Goal: Transaction & Acquisition: Book appointment/travel/reservation

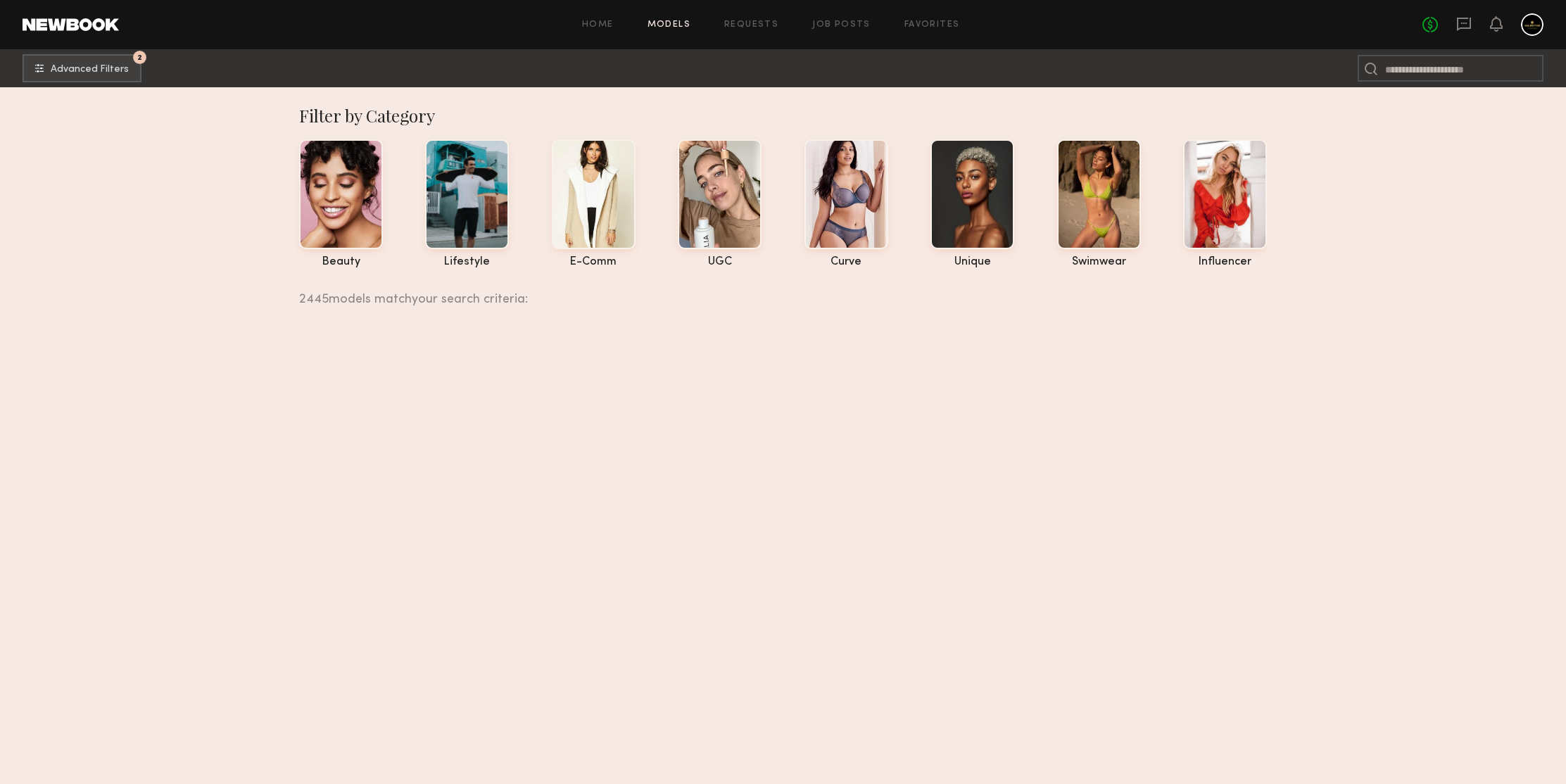
scroll to position [13796, 0]
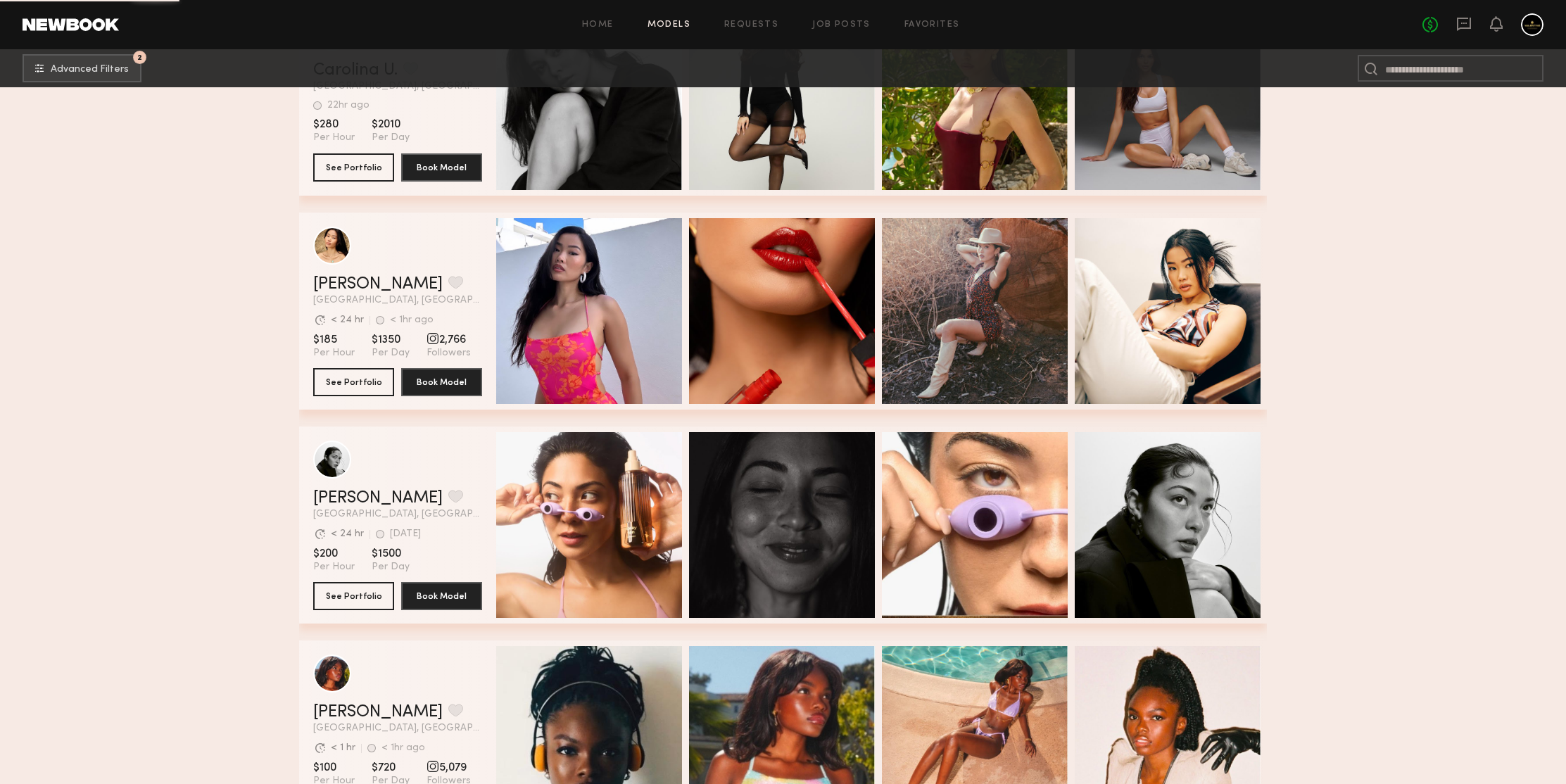
scroll to position [14979, 0]
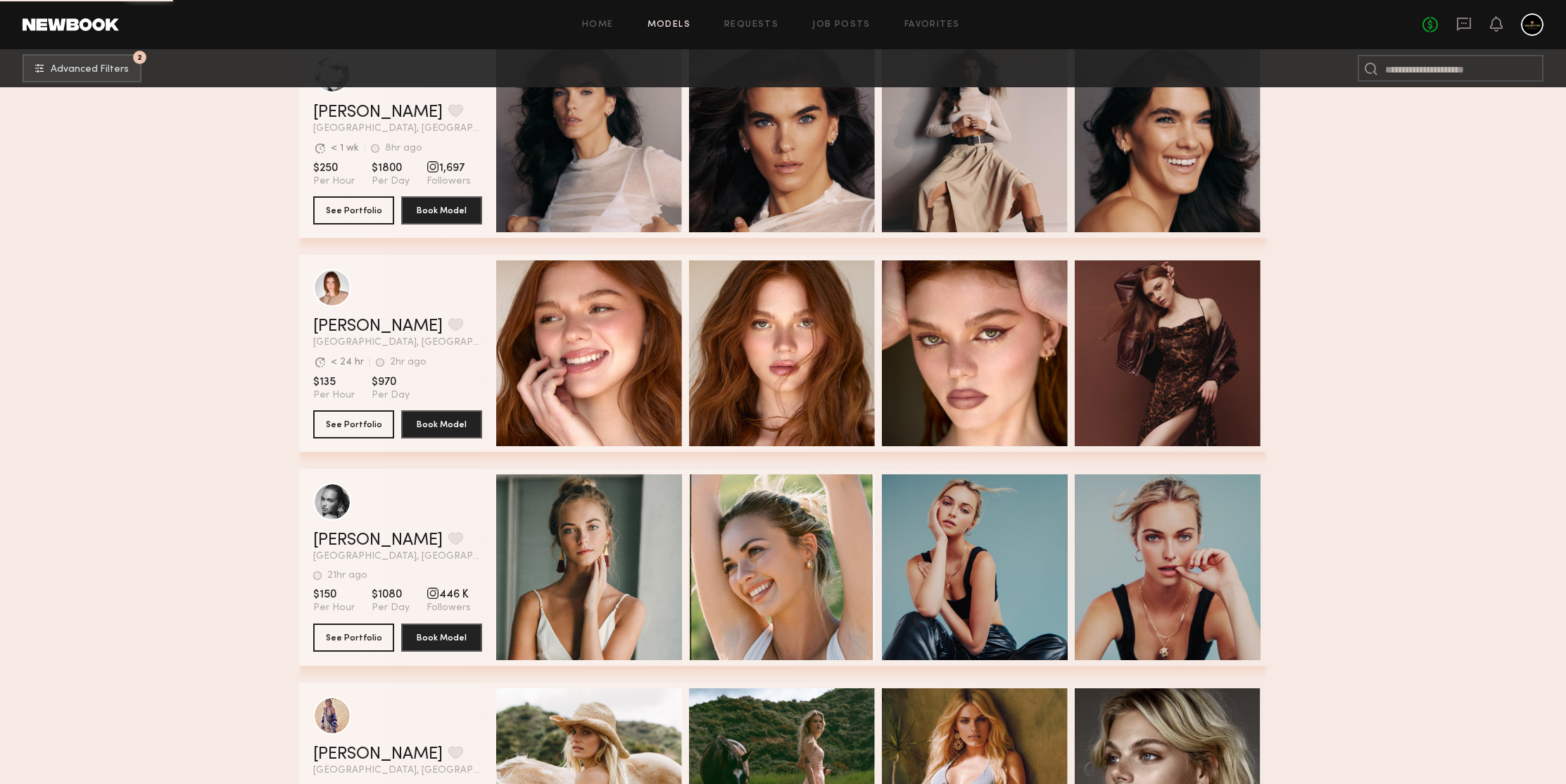
scroll to position [17544, 0]
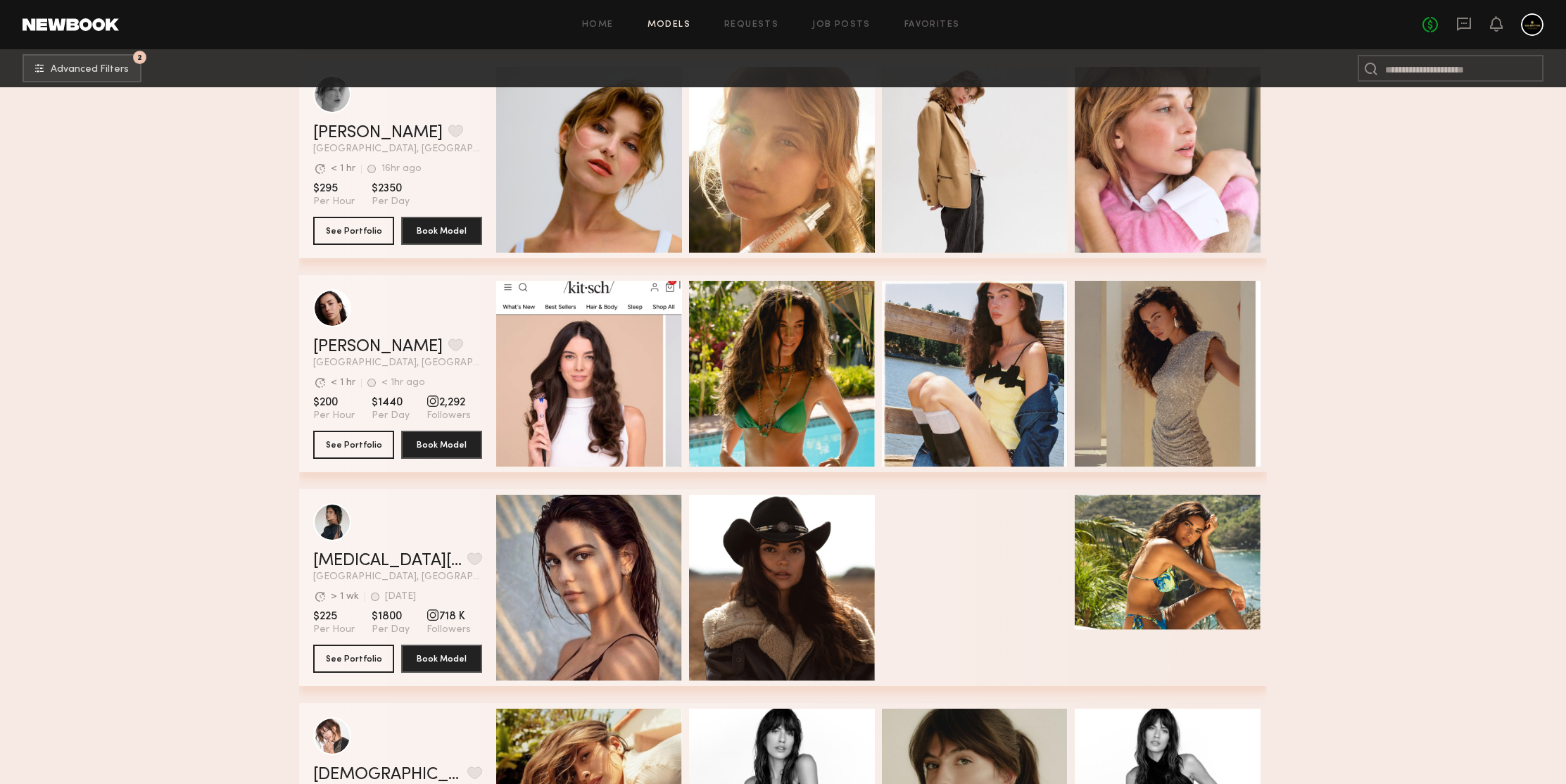
scroll to position [20412, 0]
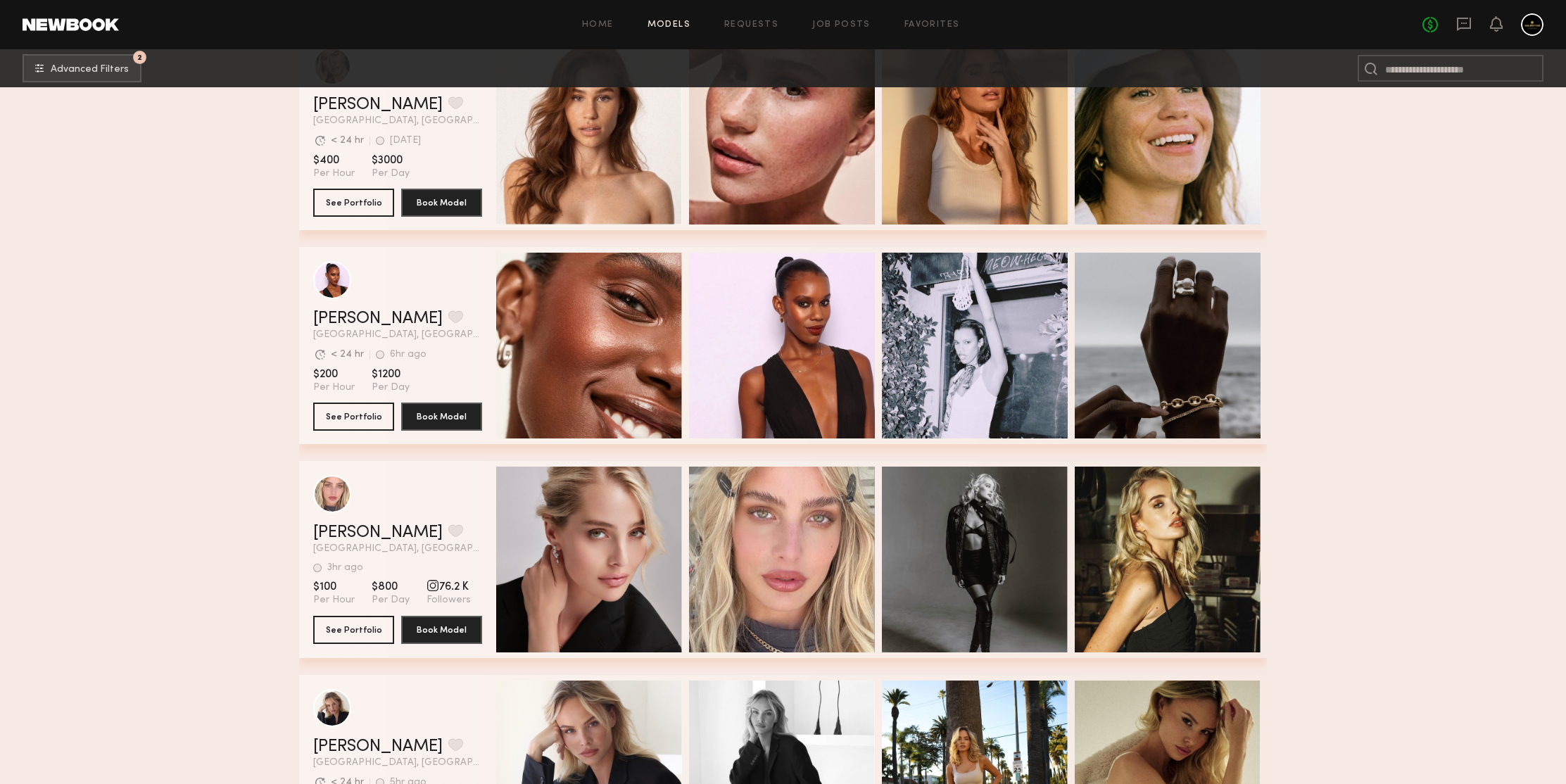
scroll to position [21668, 0]
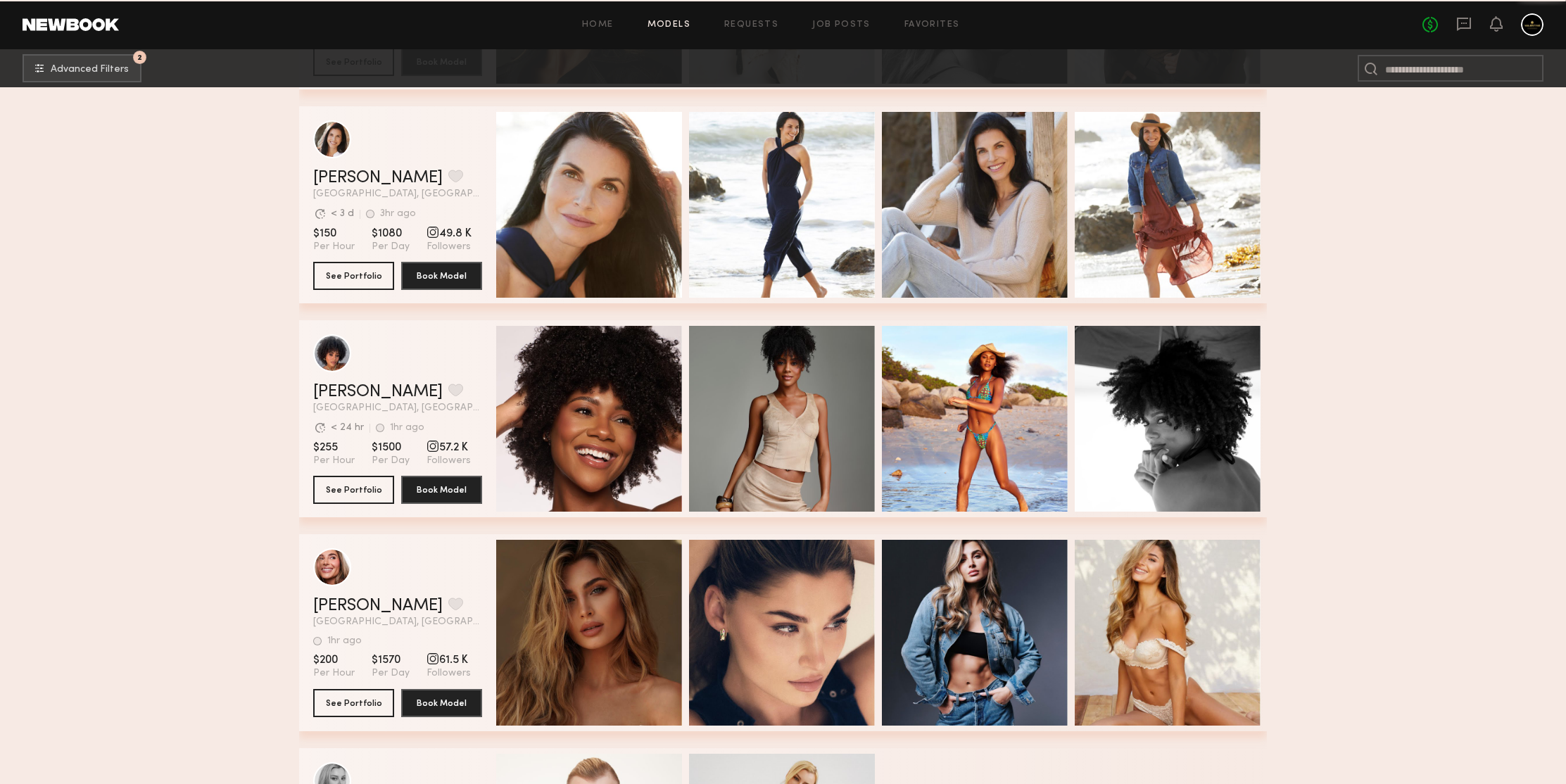
scroll to position [22914, 0]
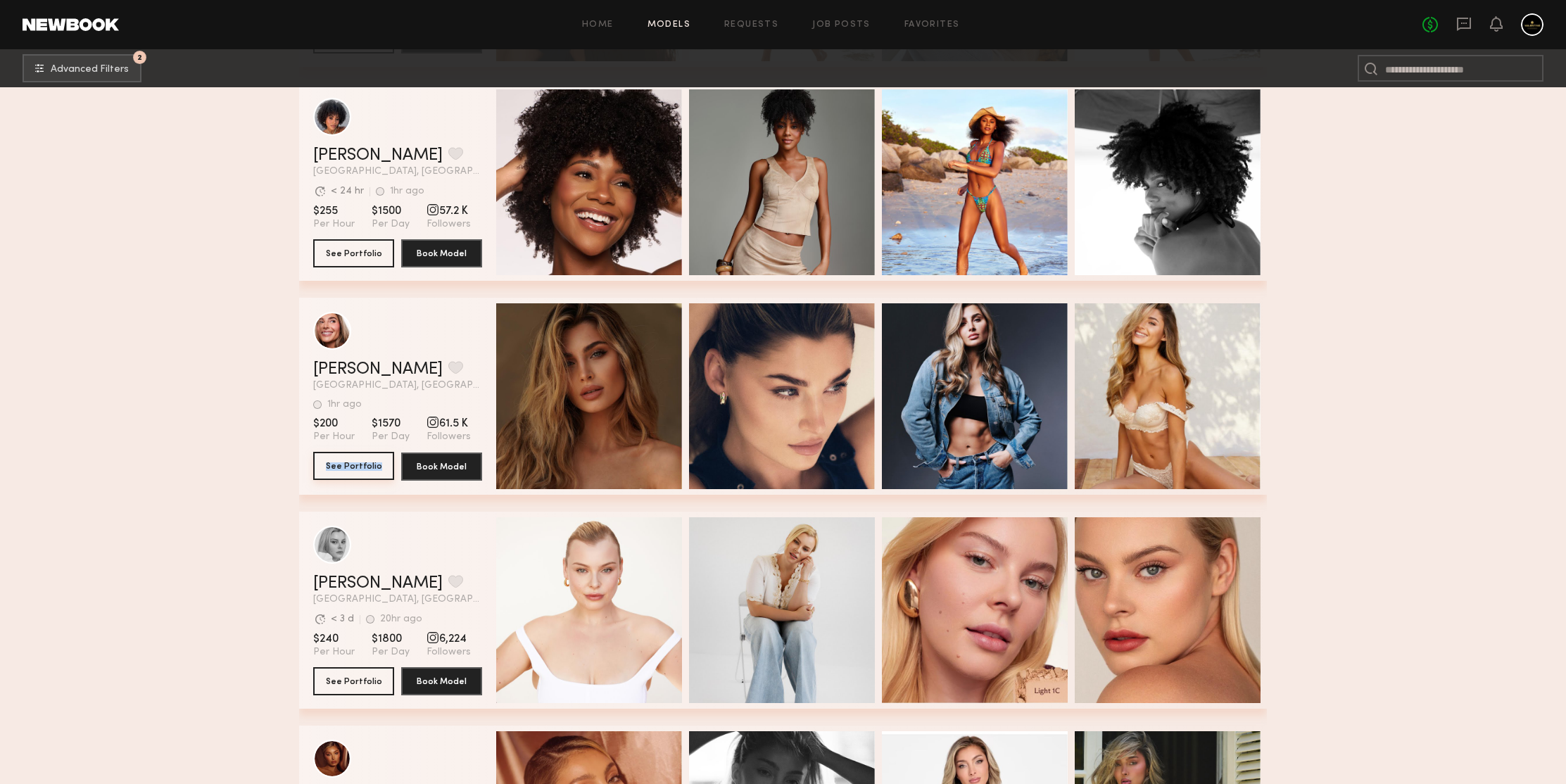
drag, startPoint x: 369, startPoint y: 468, endPoint x: 209, endPoint y: 328, distance: 212.6
drag, startPoint x: 209, startPoint y: 328, endPoint x: 229, endPoint y: 310, distance: 26.9
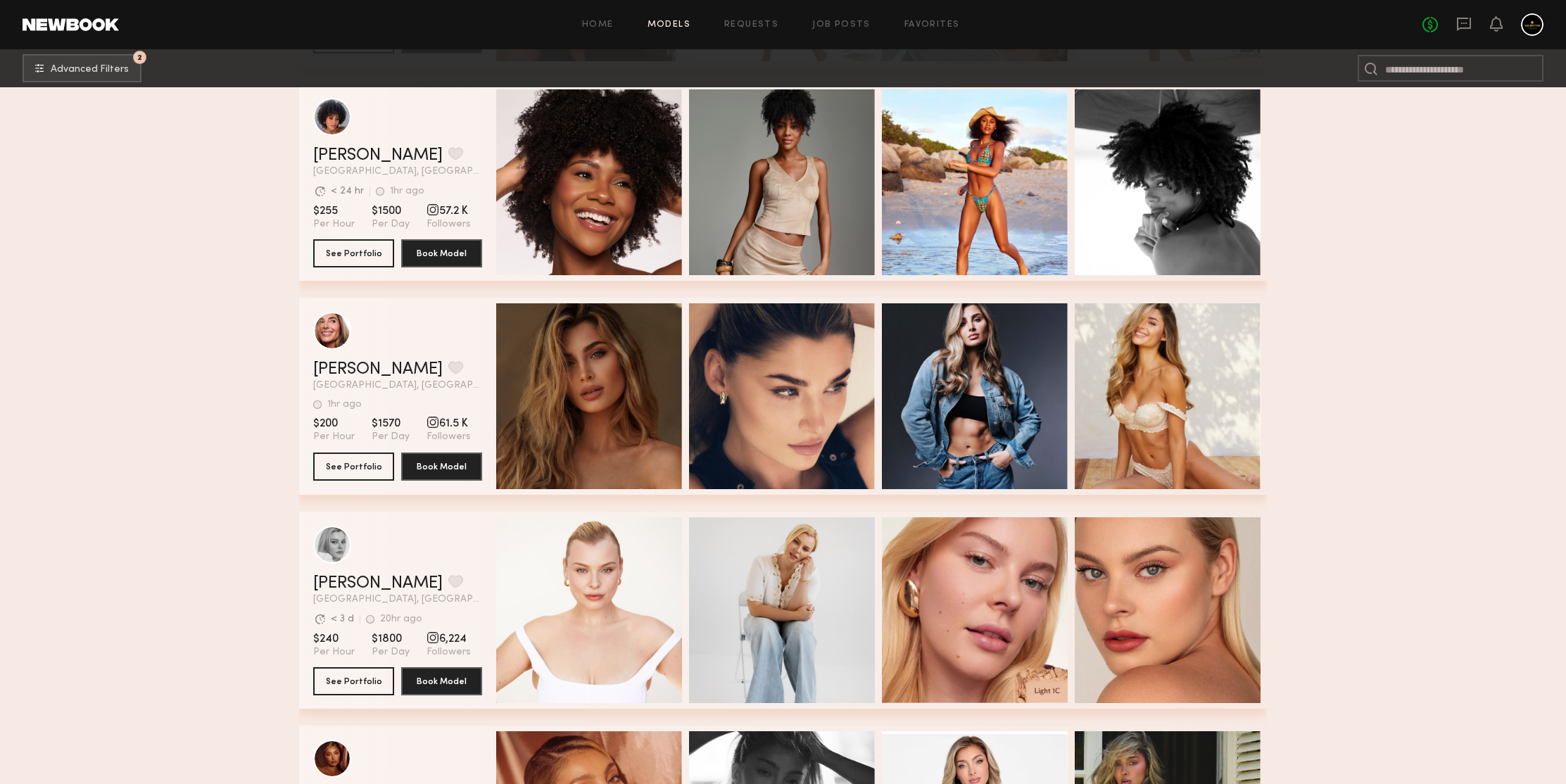
scroll to position [23223, 0]
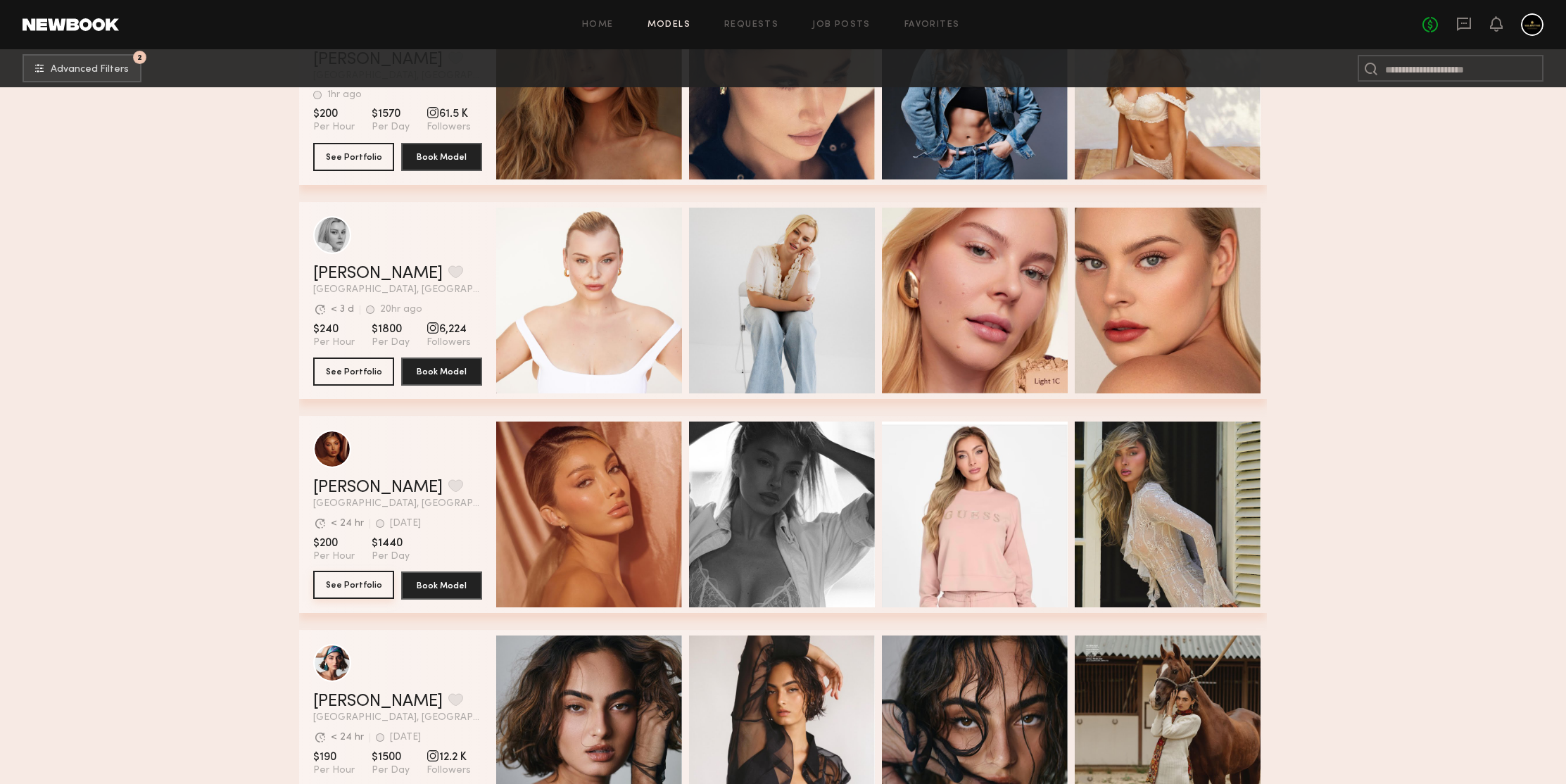
drag, startPoint x: 369, startPoint y: 580, endPoint x: 212, endPoint y: 340, distance: 286.8
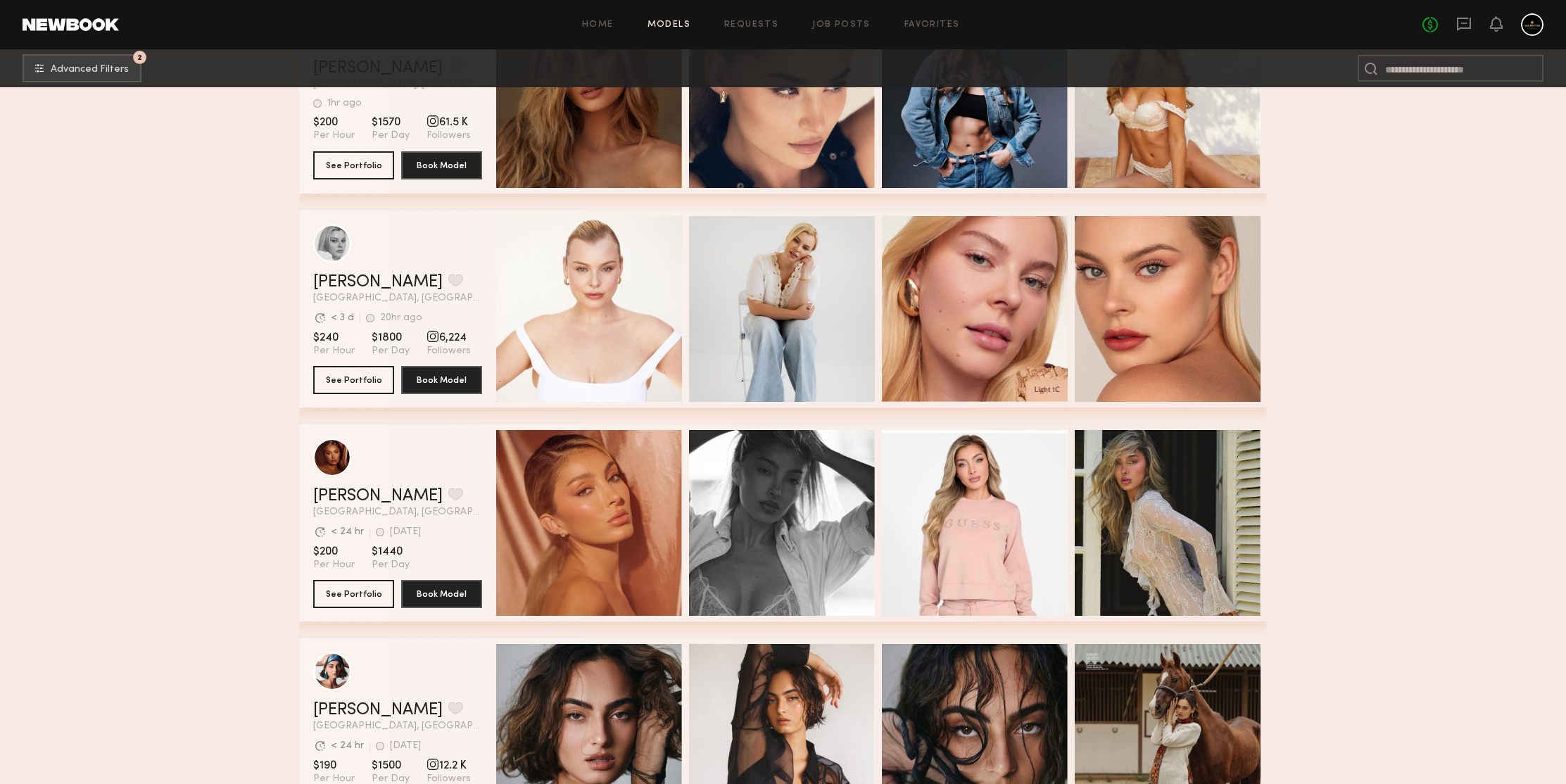
scroll to position [23203, 0]
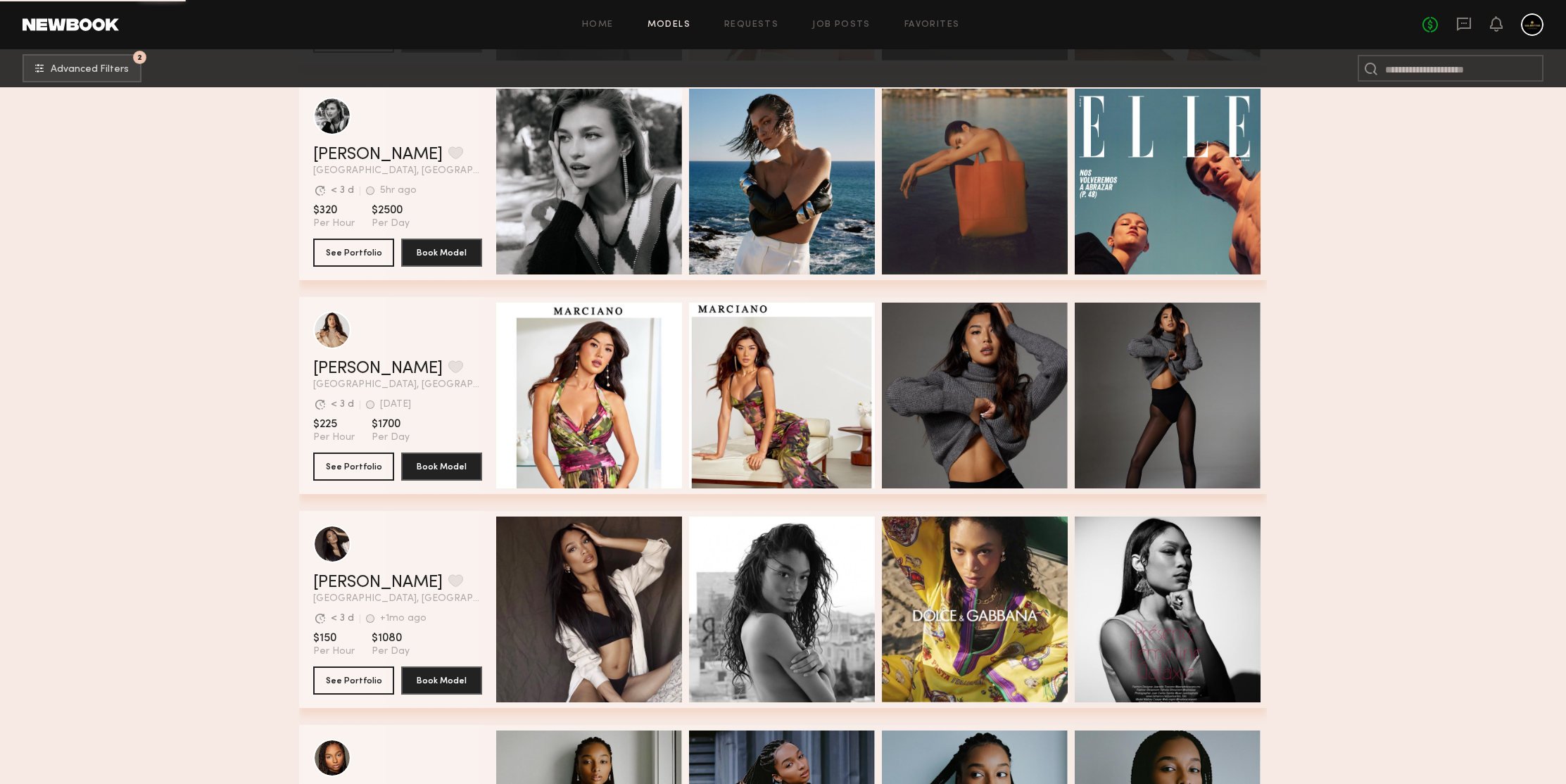
scroll to position [25243, 0]
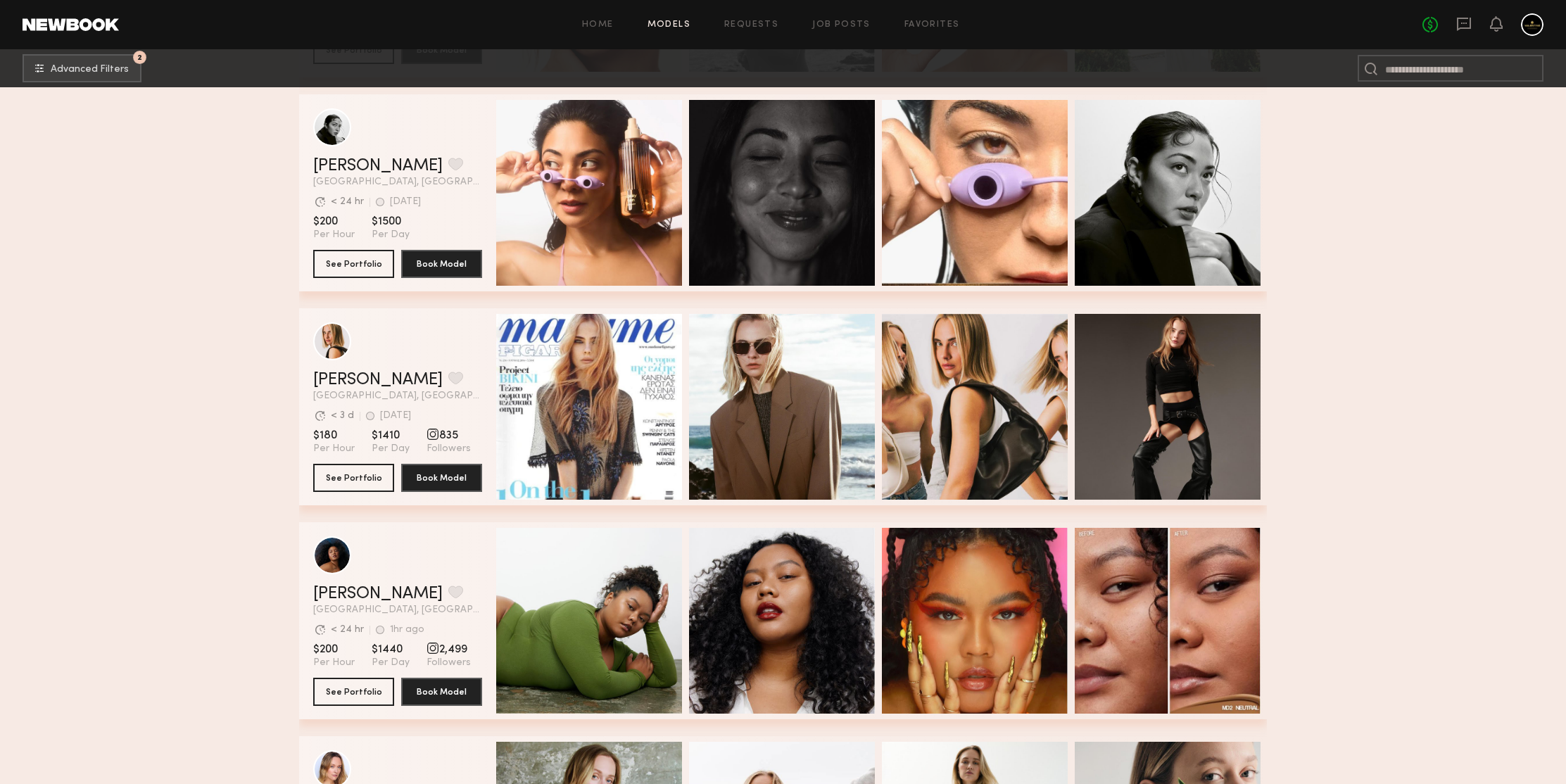
scroll to position [26708, 0]
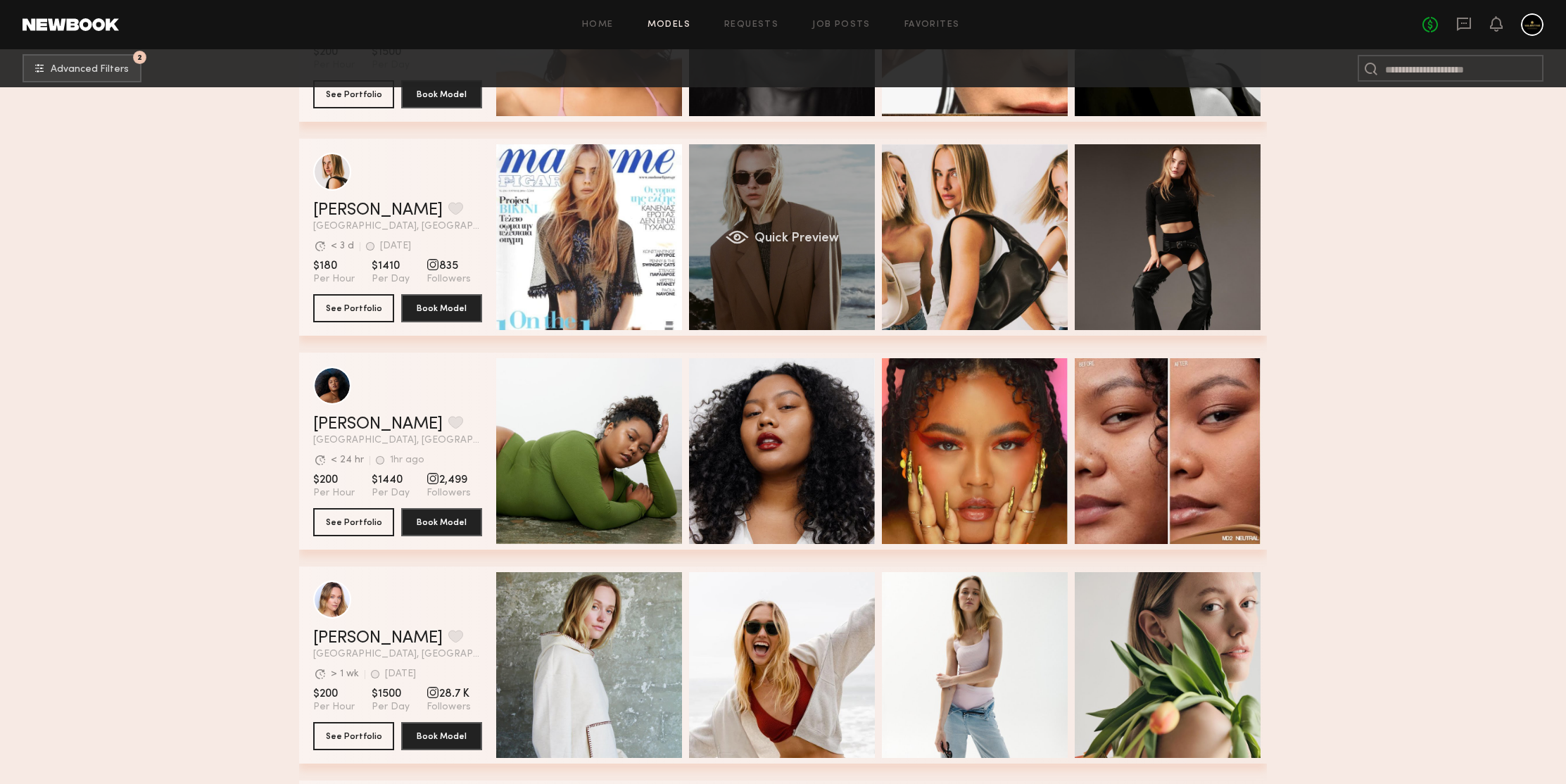
click at [731, 178] on div "Quick Preview" at bounding box center [782, 237] width 186 height 186
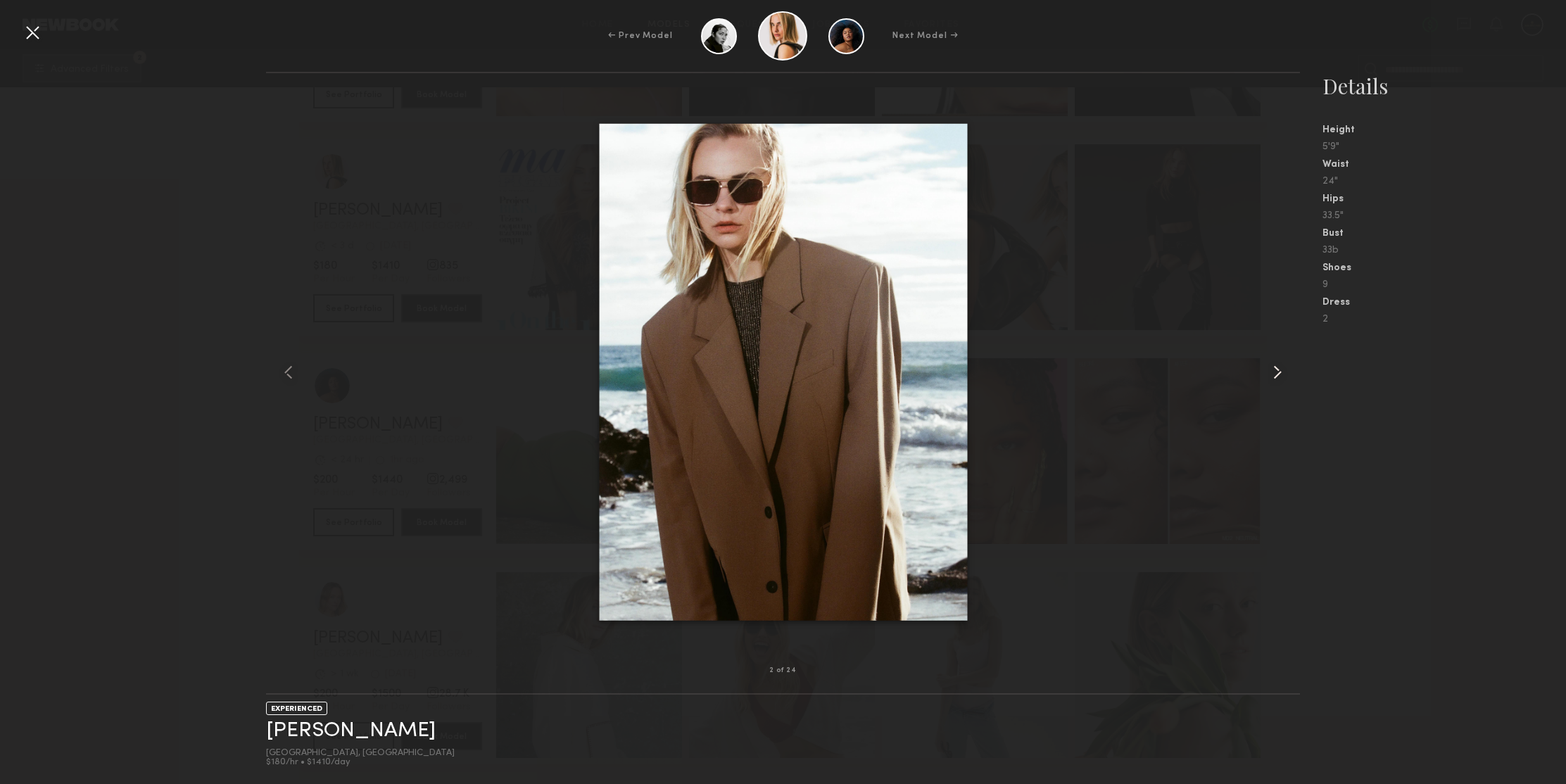
click at [1275, 374] on common-icon at bounding box center [1278, 372] width 23 height 23
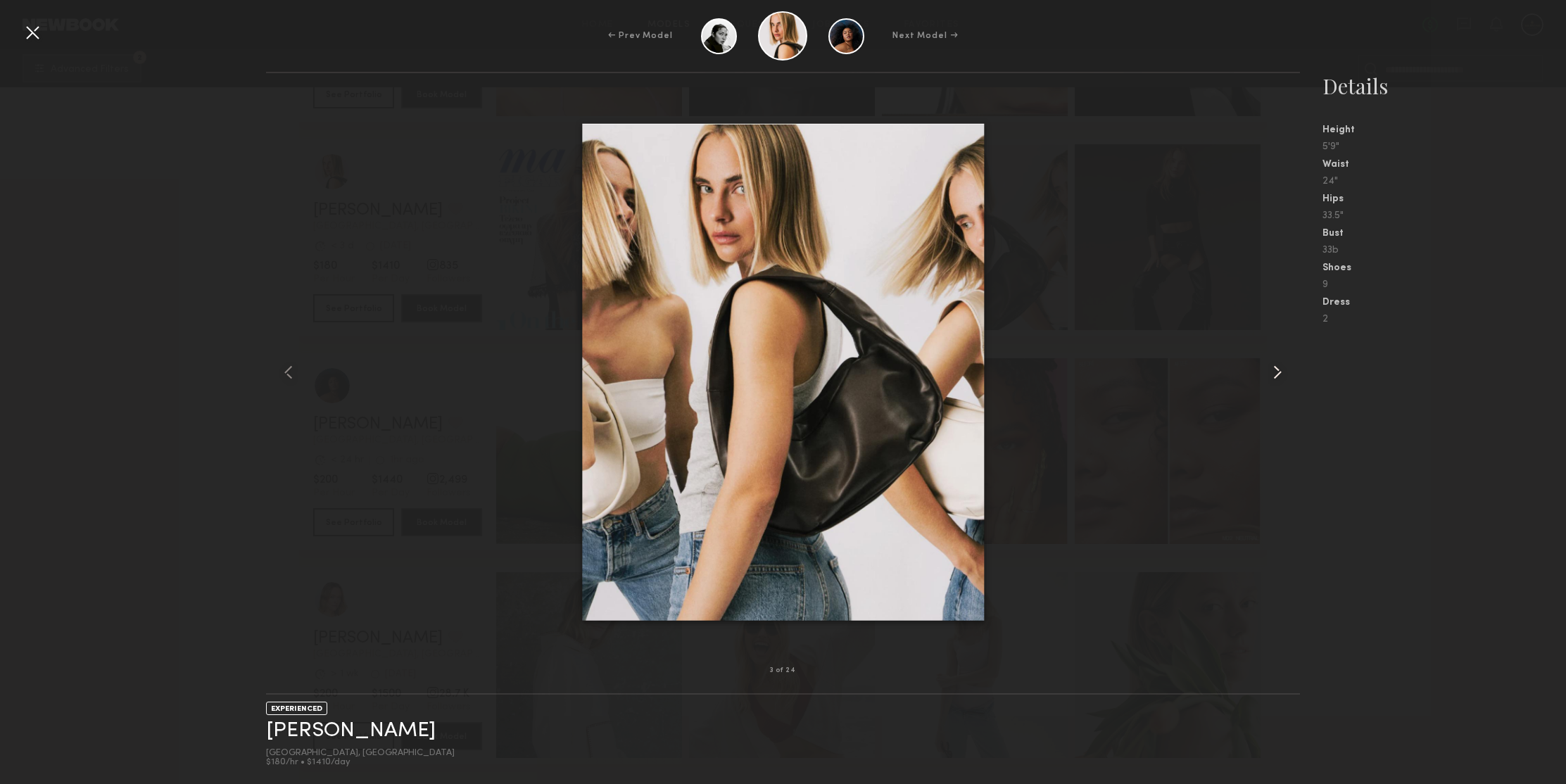
click at [1275, 374] on common-icon at bounding box center [1278, 372] width 23 height 23
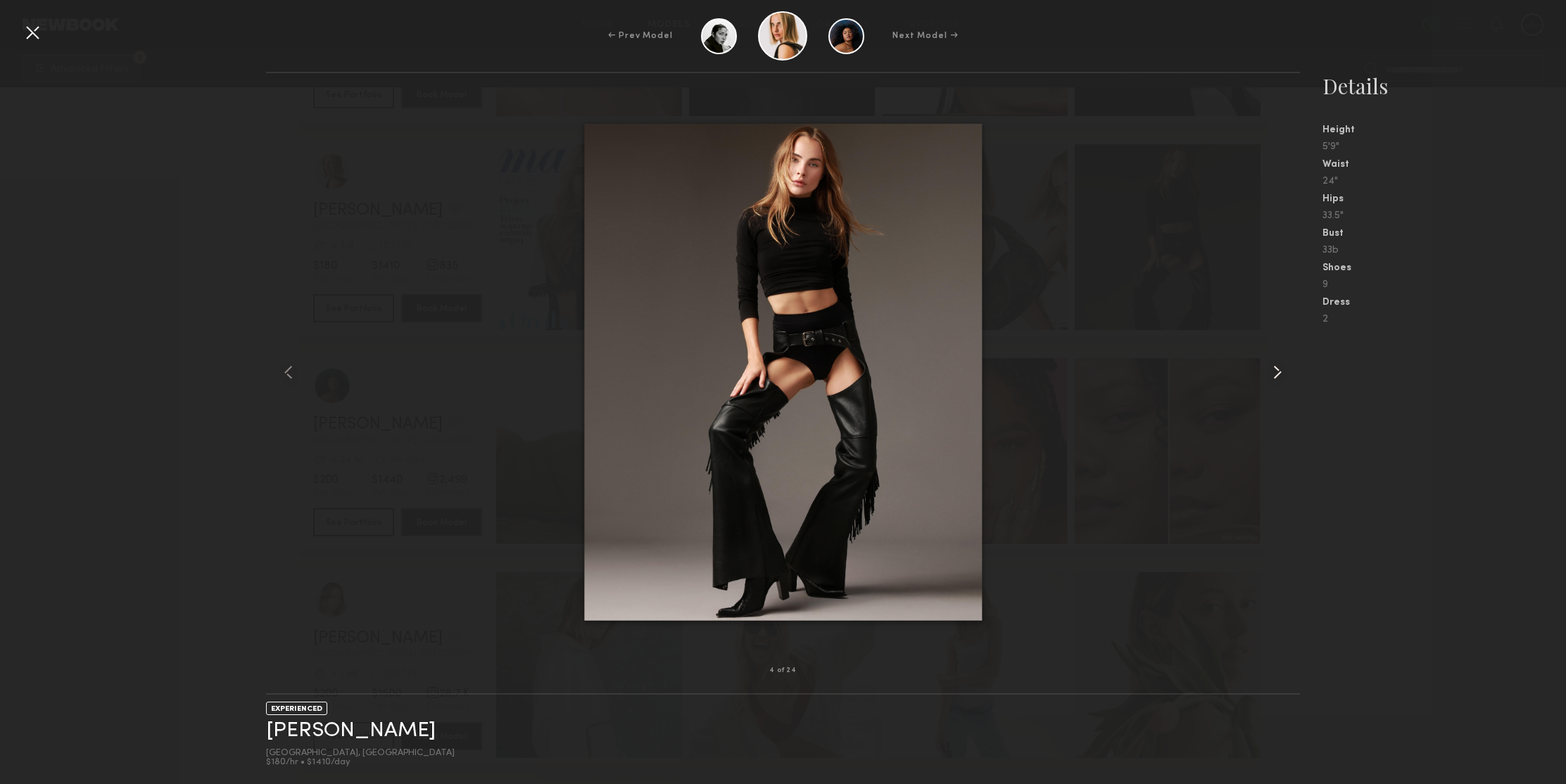
click at [1281, 373] on common-icon at bounding box center [1278, 372] width 23 height 23
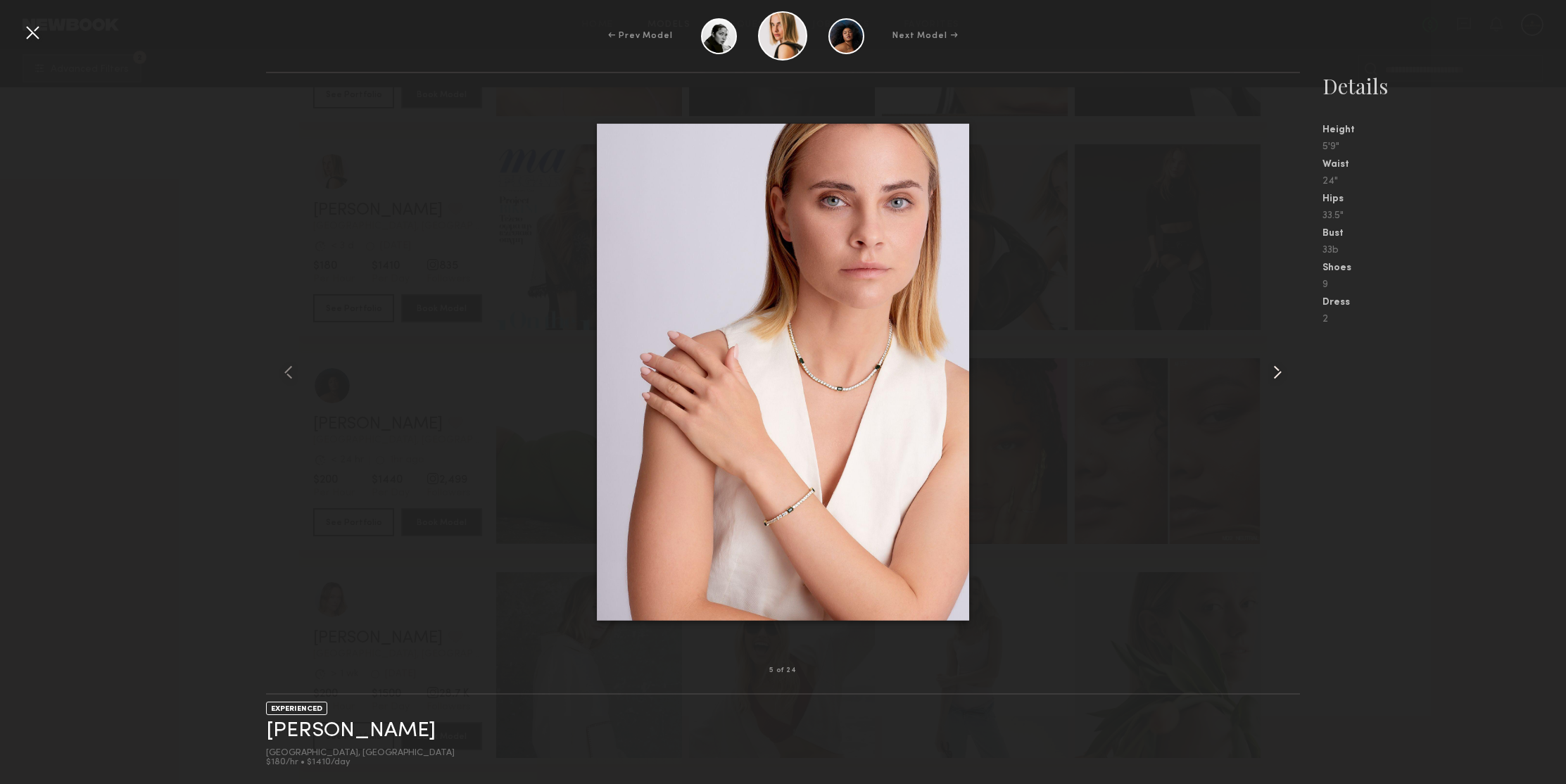
click at [1281, 373] on common-icon at bounding box center [1278, 372] width 23 height 23
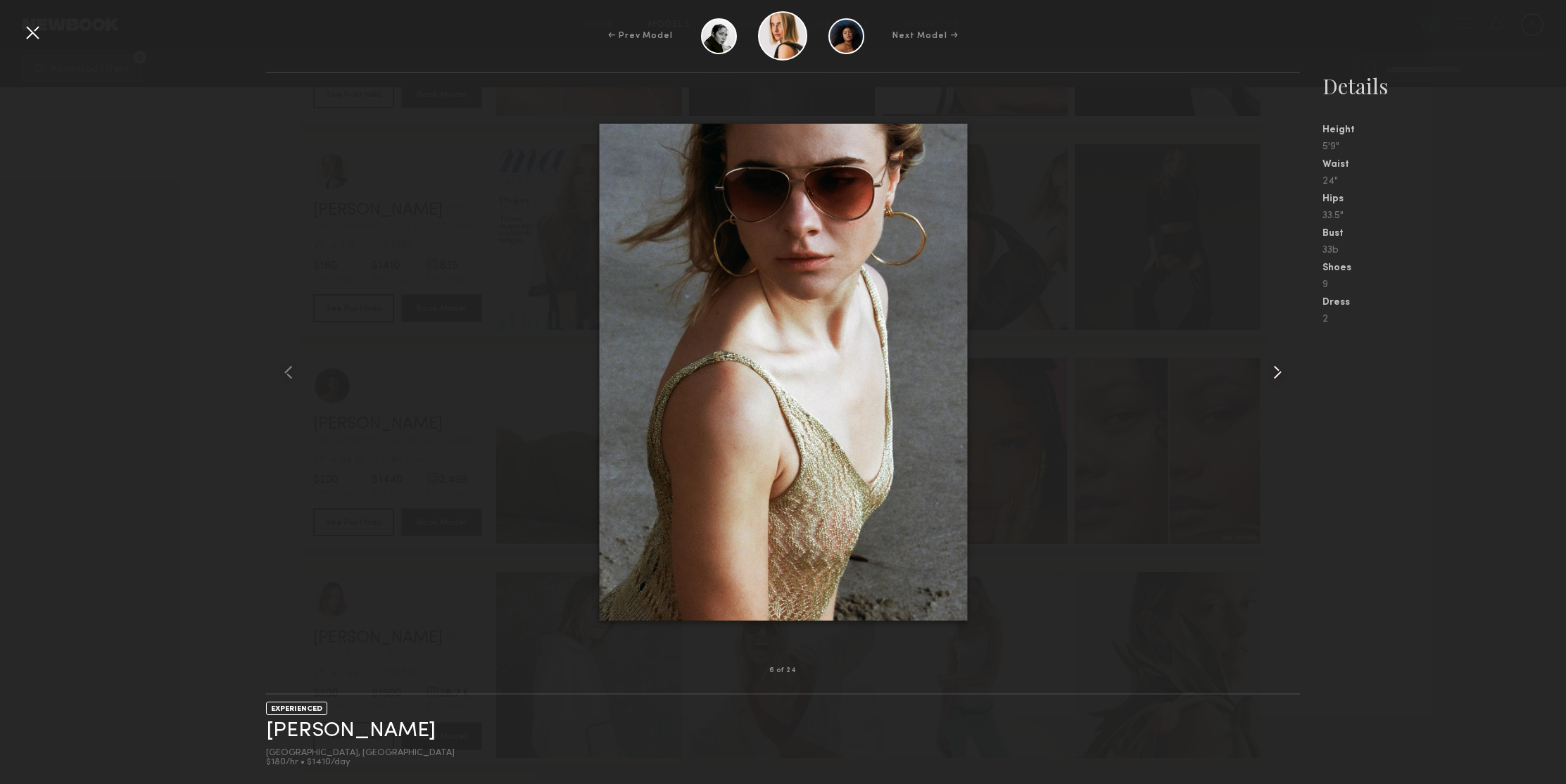
click at [1281, 373] on common-icon at bounding box center [1278, 372] width 23 height 23
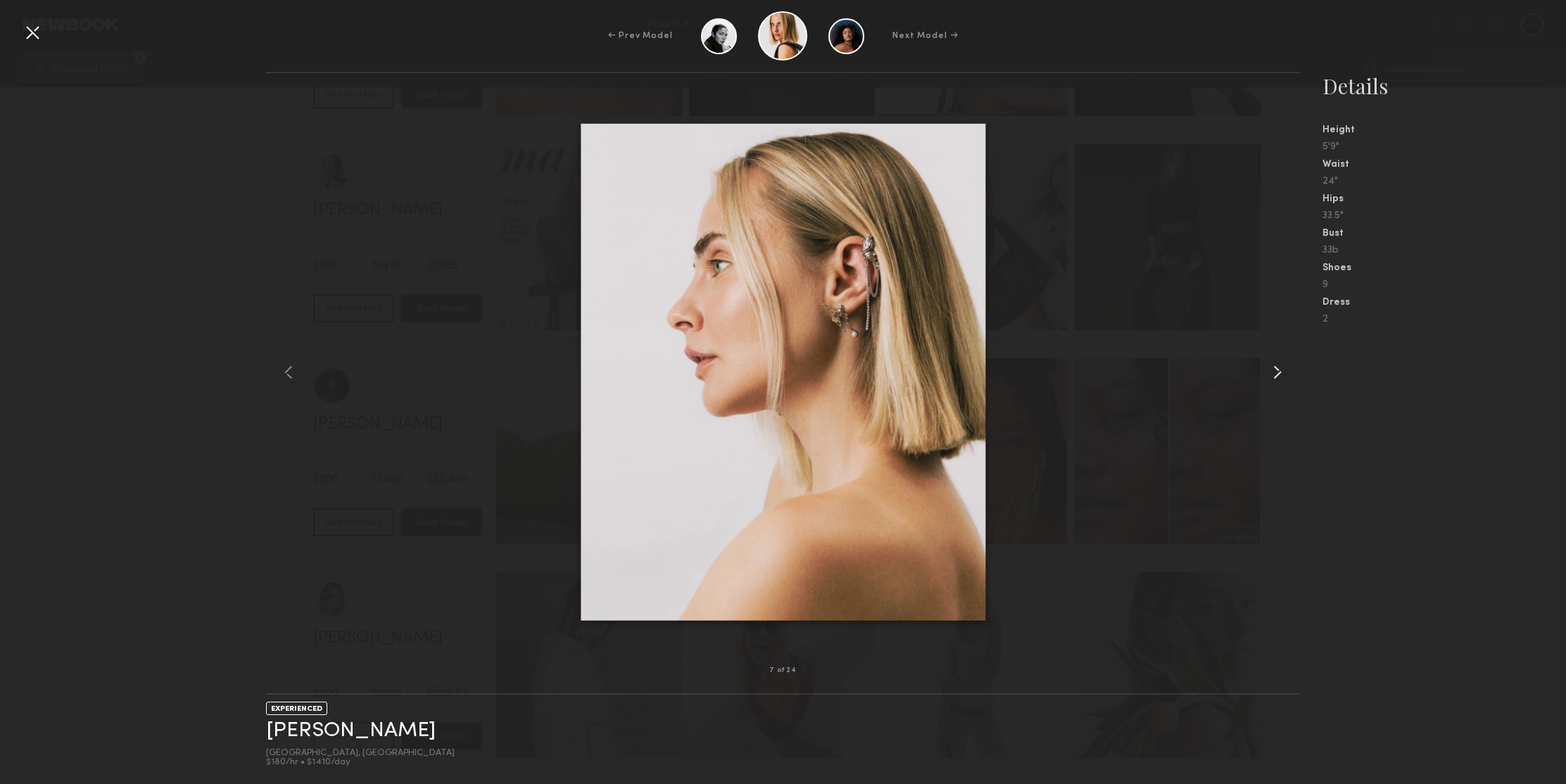
click at [1281, 373] on common-icon at bounding box center [1278, 372] width 23 height 23
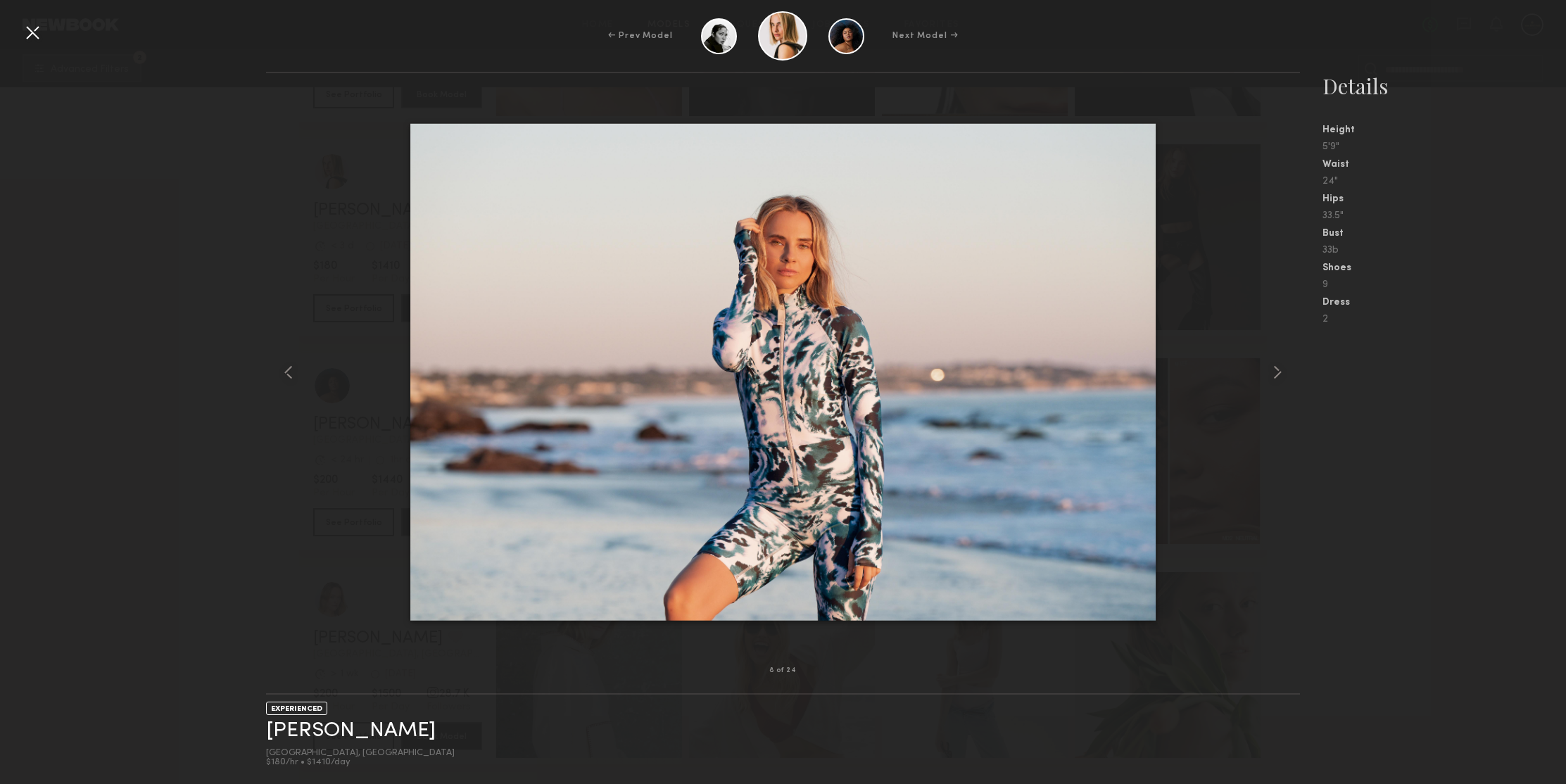
click at [34, 32] on div at bounding box center [32, 32] width 23 height 23
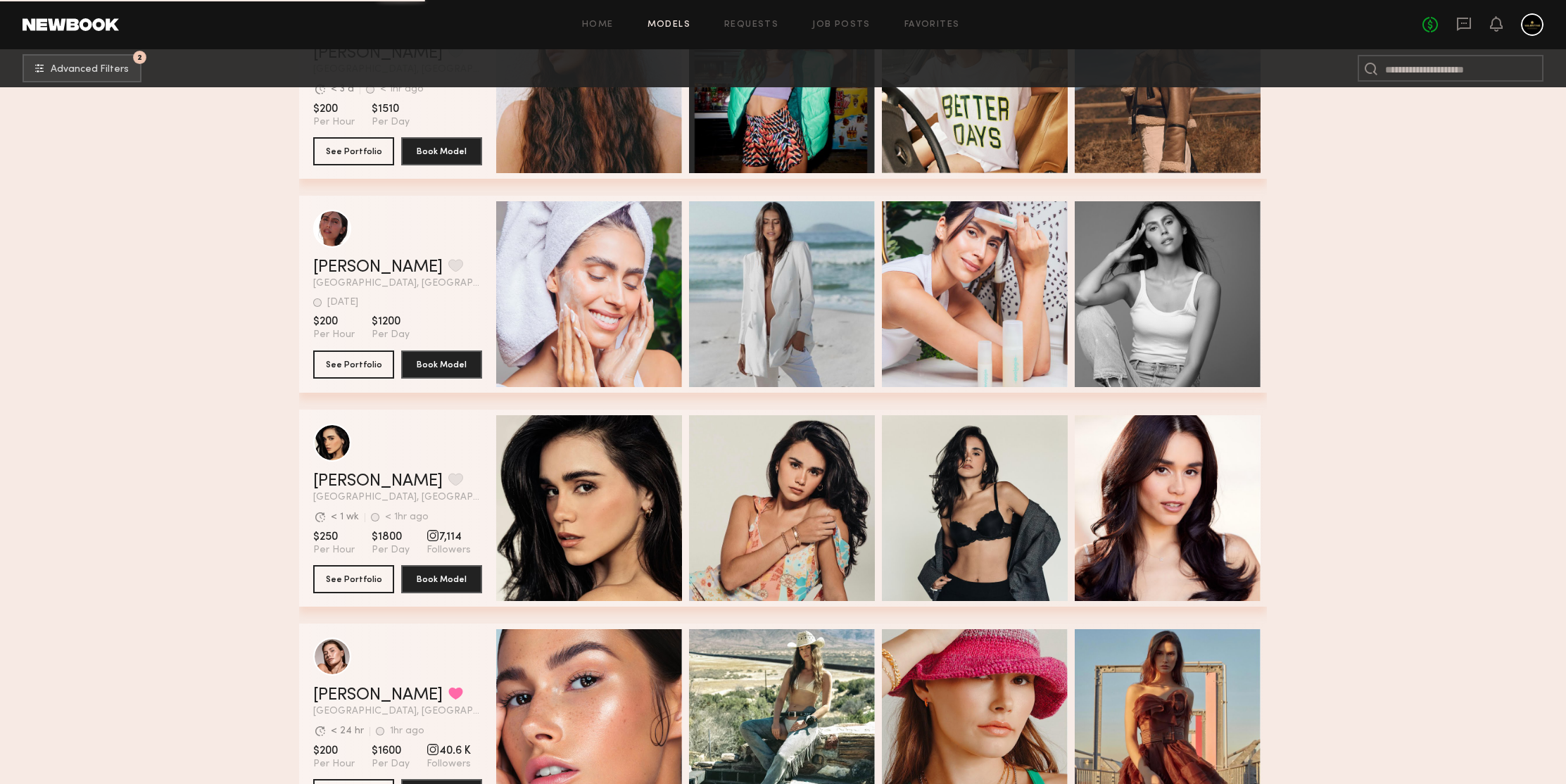
scroll to position [27705, 0]
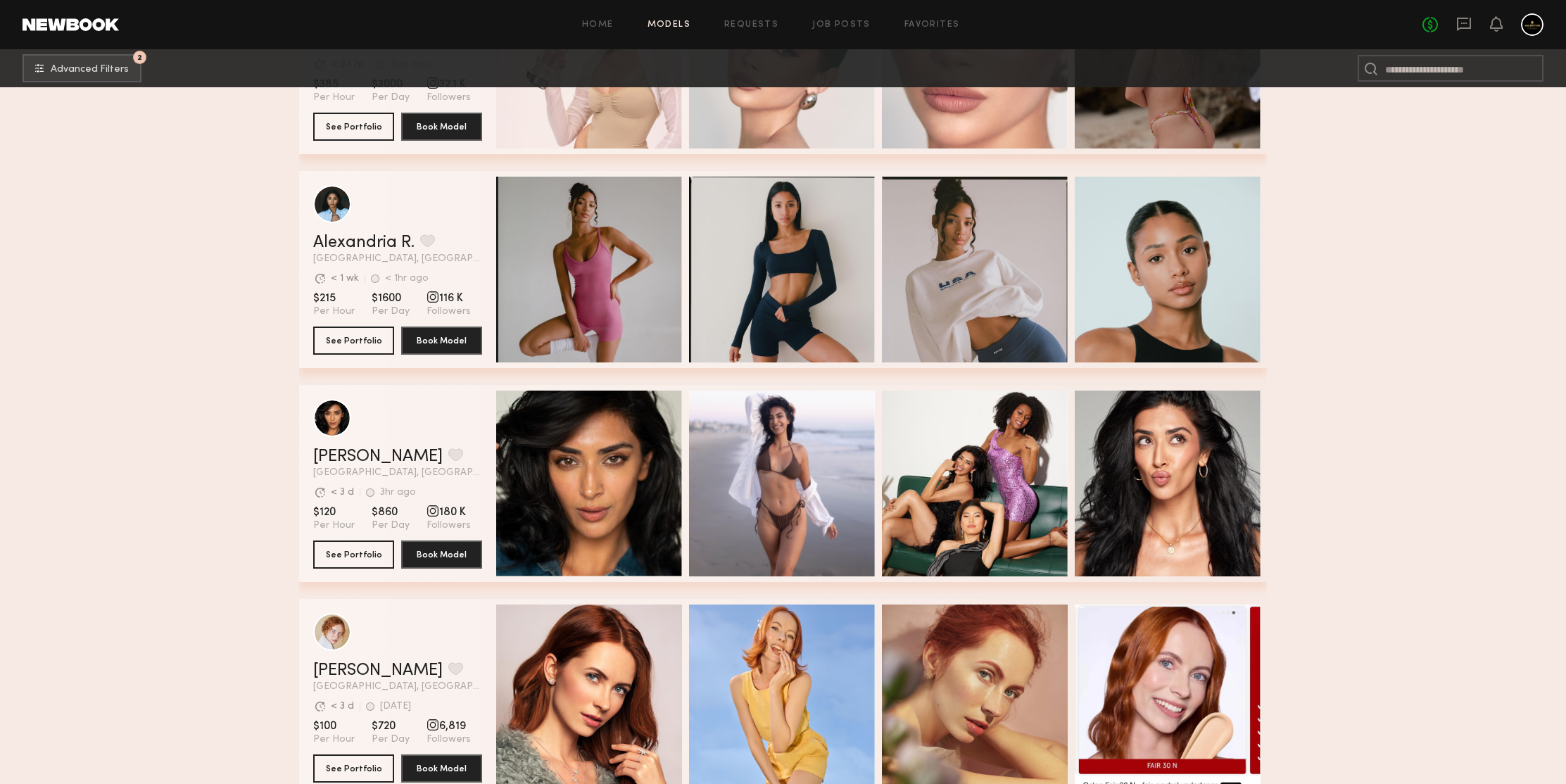
scroll to position [28937, 0]
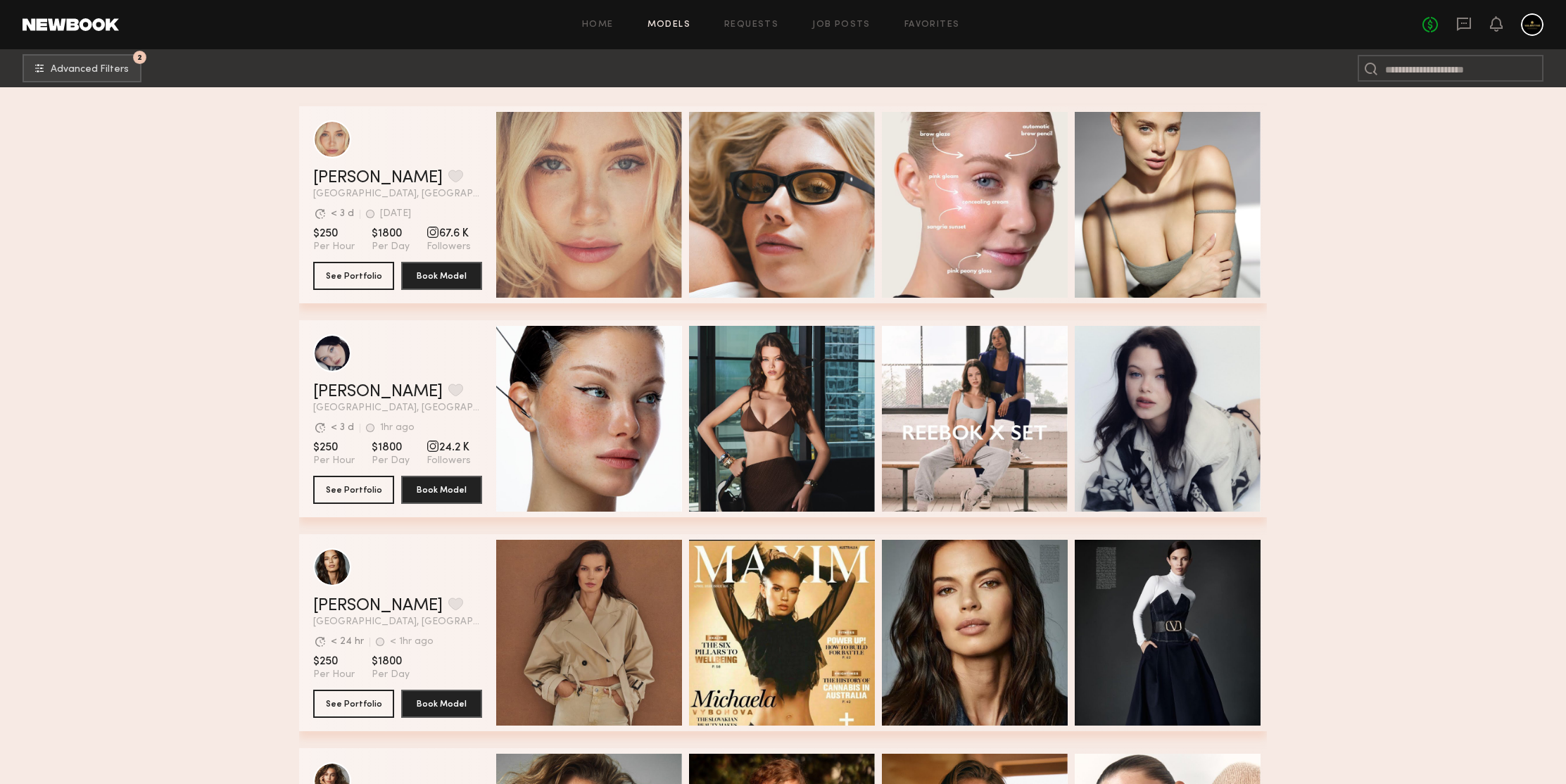
scroll to position [30835, 0]
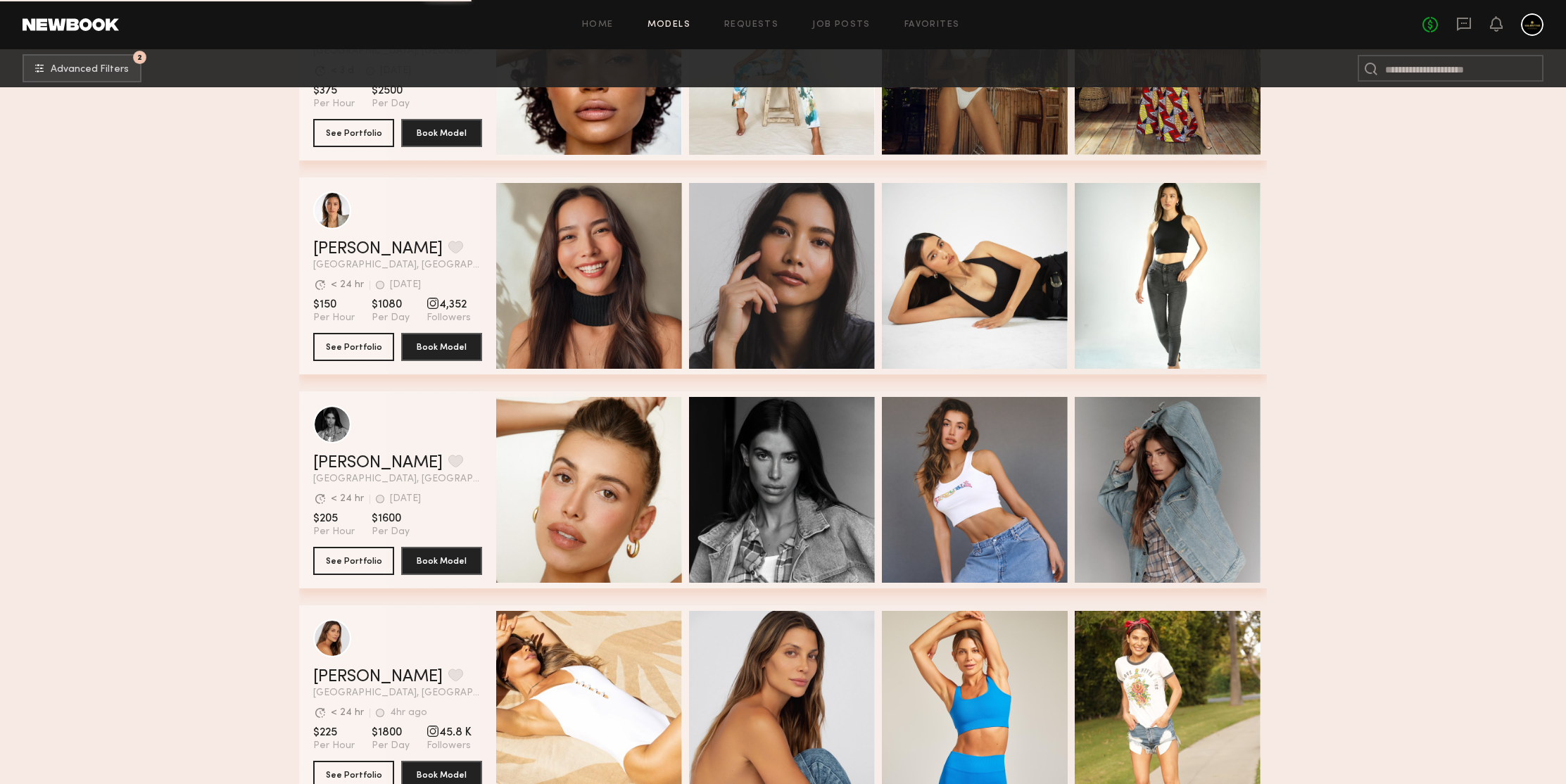
scroll to position [32942, 0]
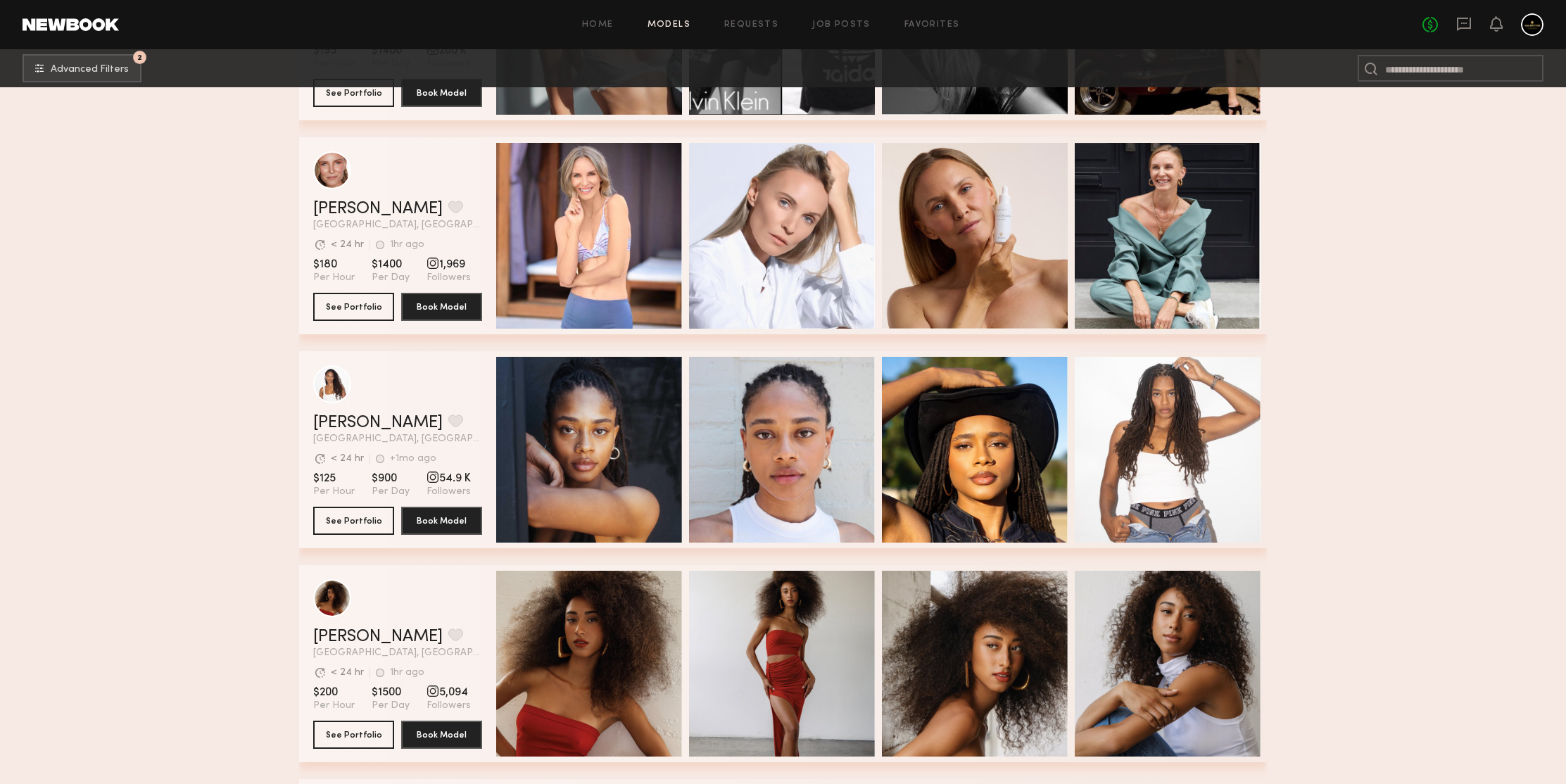
scroll to position [34481, 0]
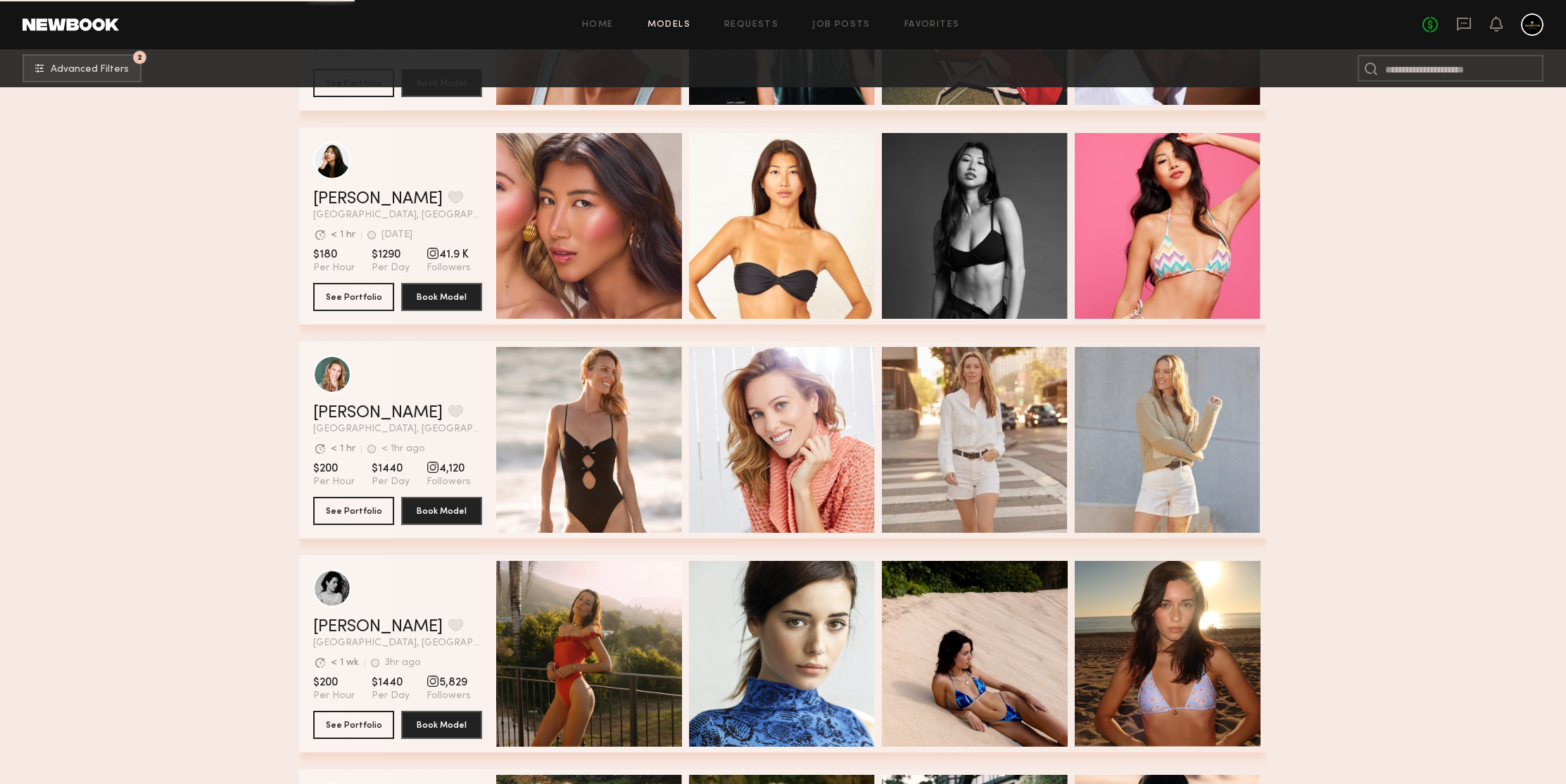
scroll to position [35508, 0]
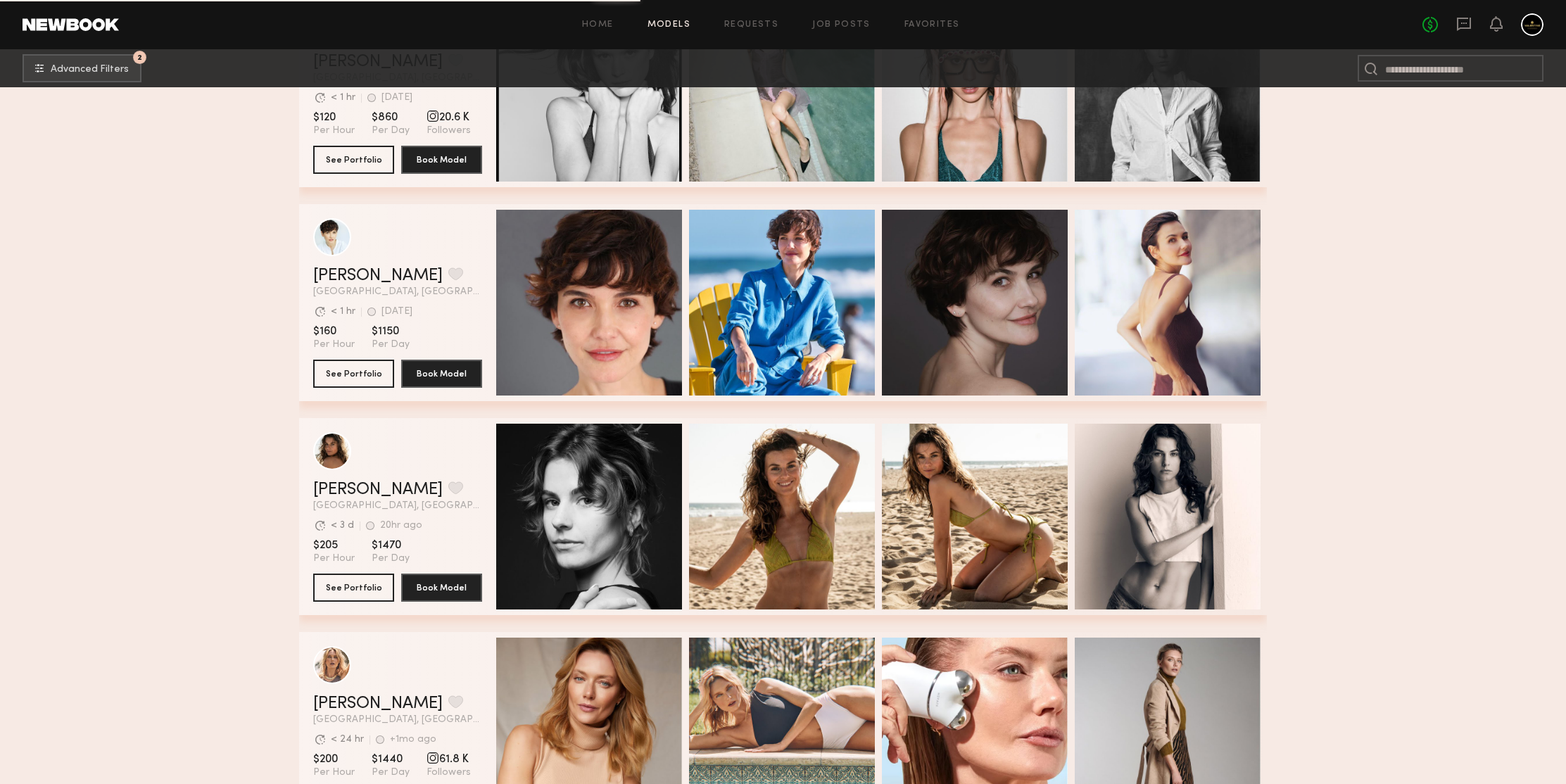
scroll to position [37891, 0]
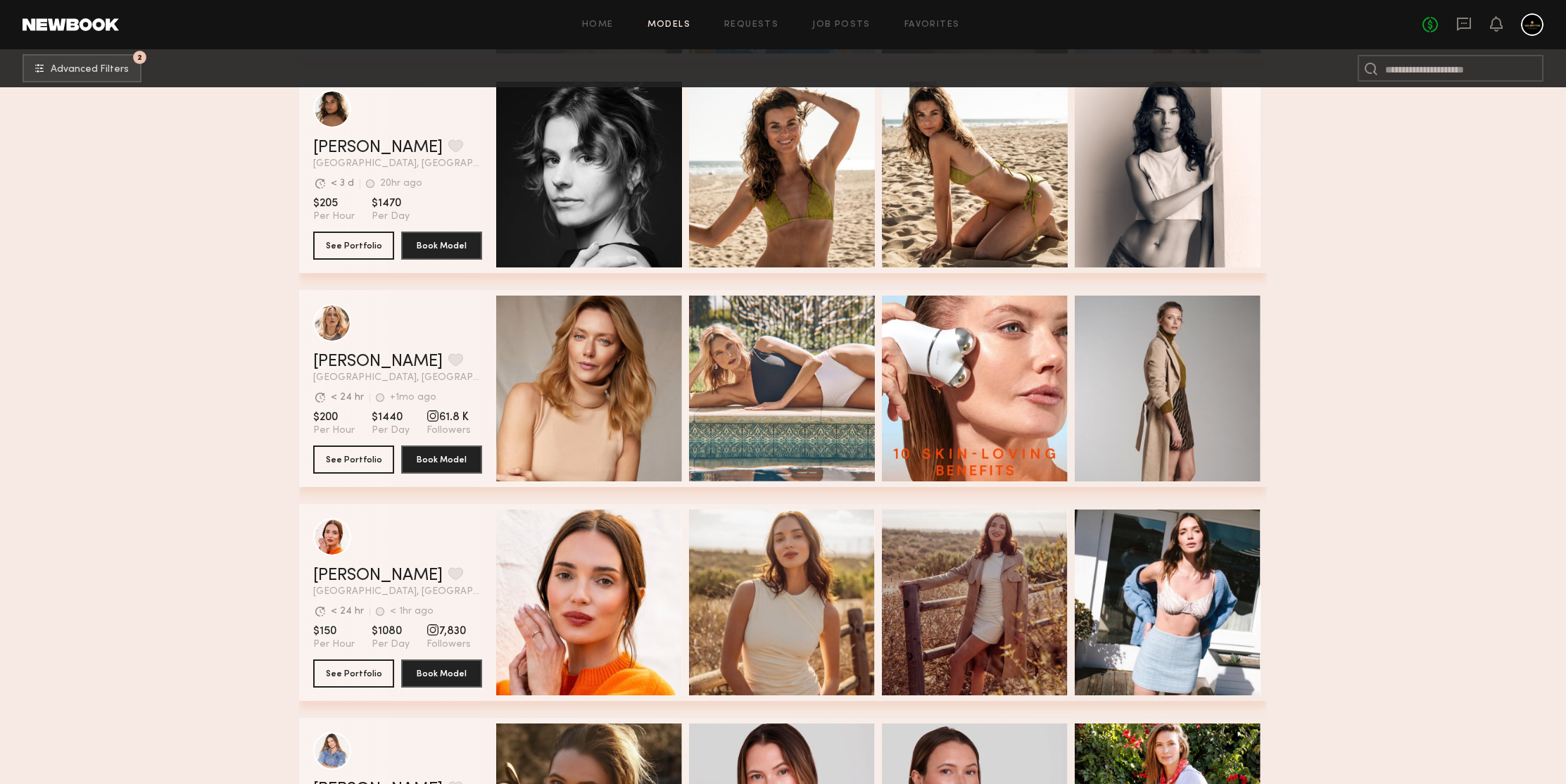
drag, startPoint x: 195, startPoint y: 220, endPoint x: 195, endPoint y: 200, distance: 20.0
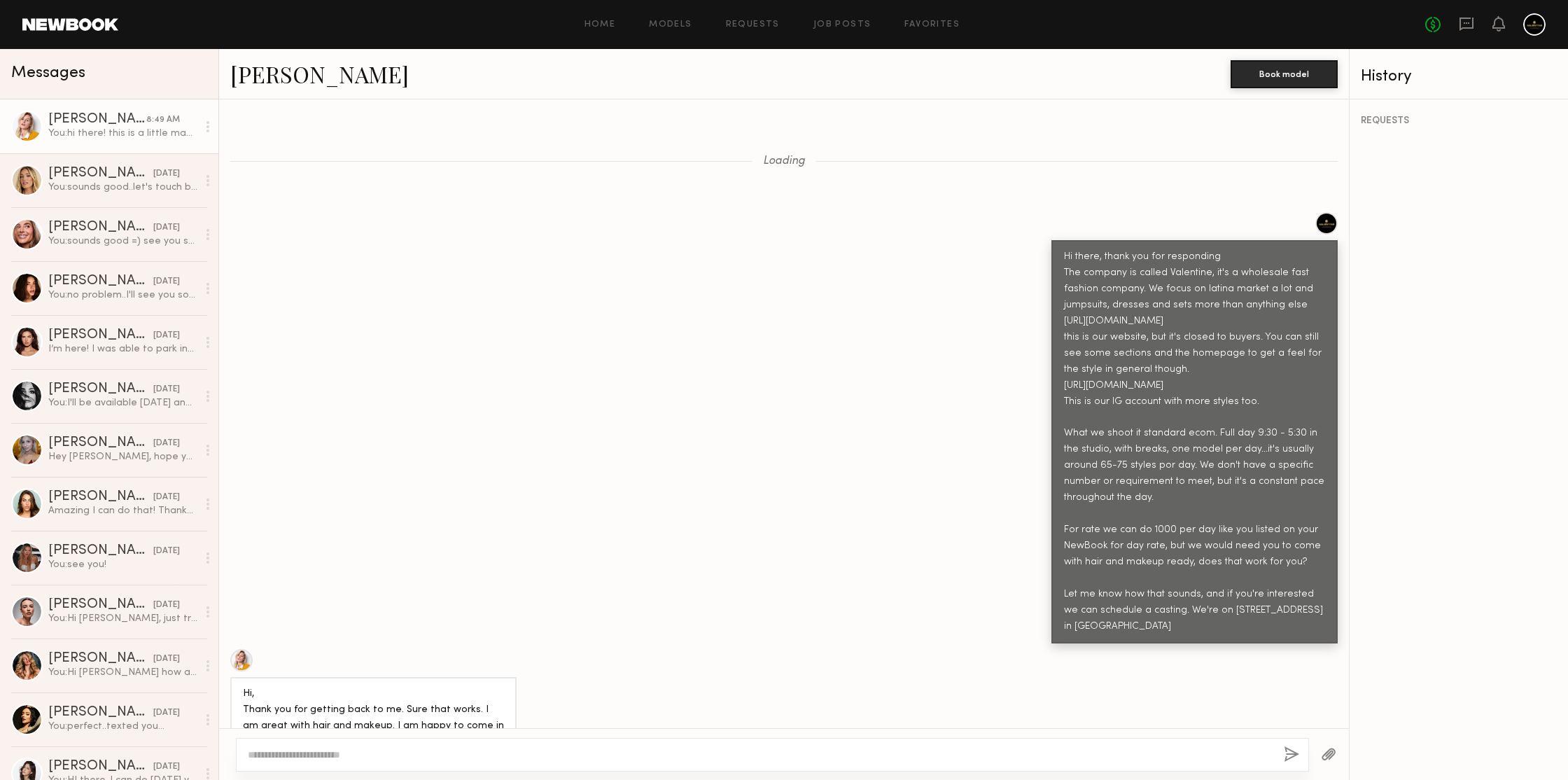
scroll to position [2220, 0]
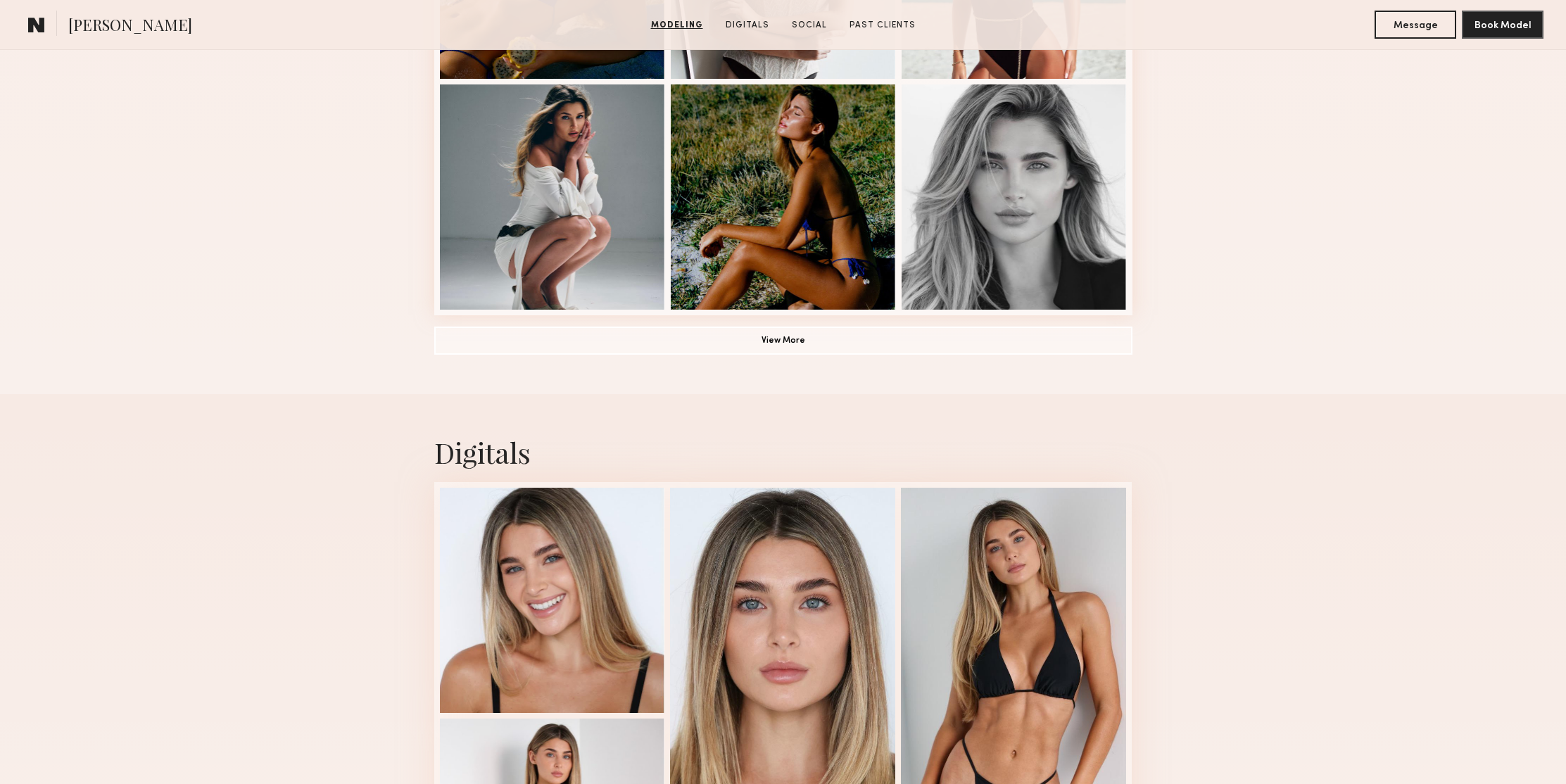
scroll to position [1033, 0]
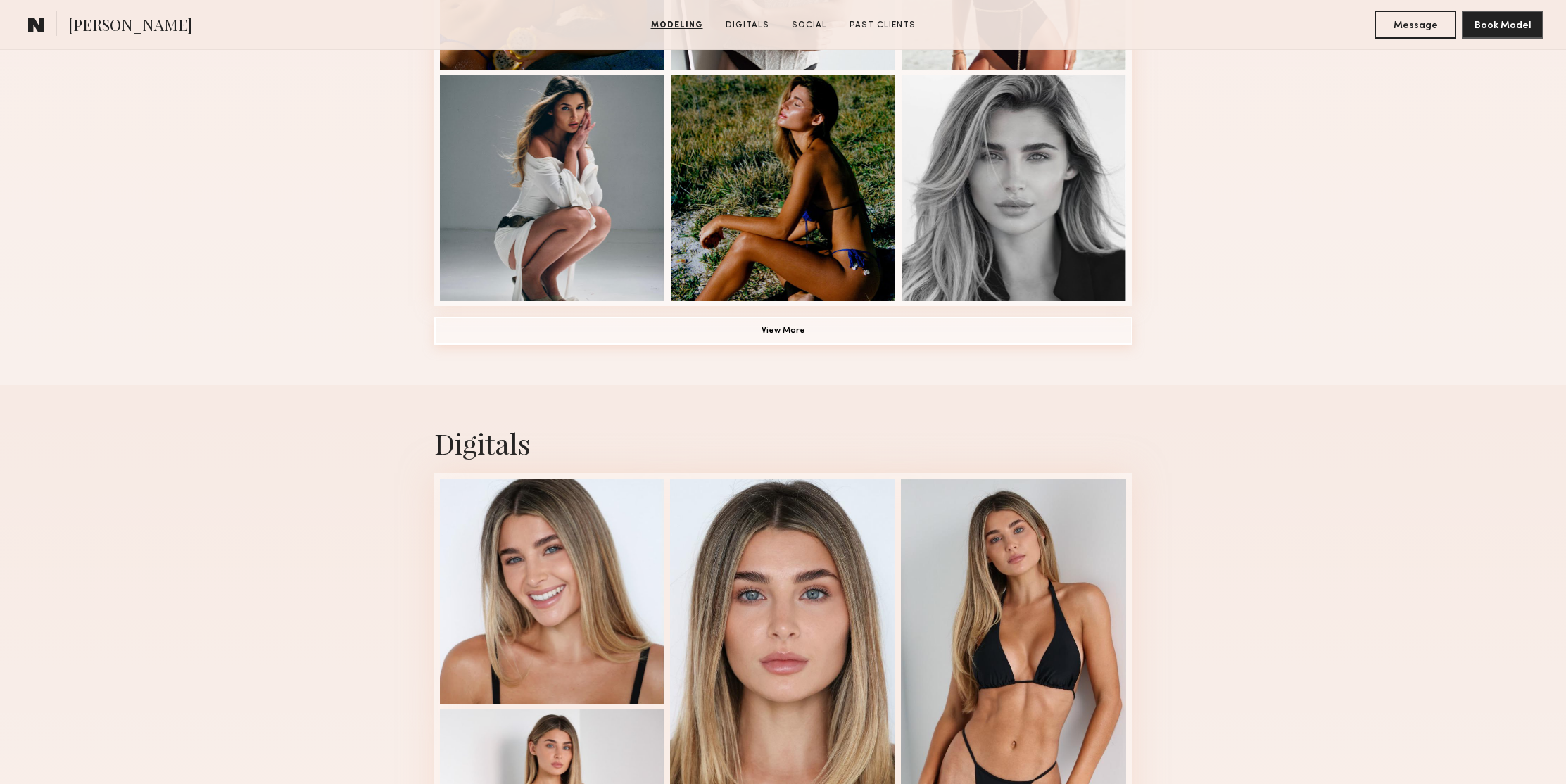
click at [1047, 343] on button "View More" at bounding box center [783, 331] width 698 height 28
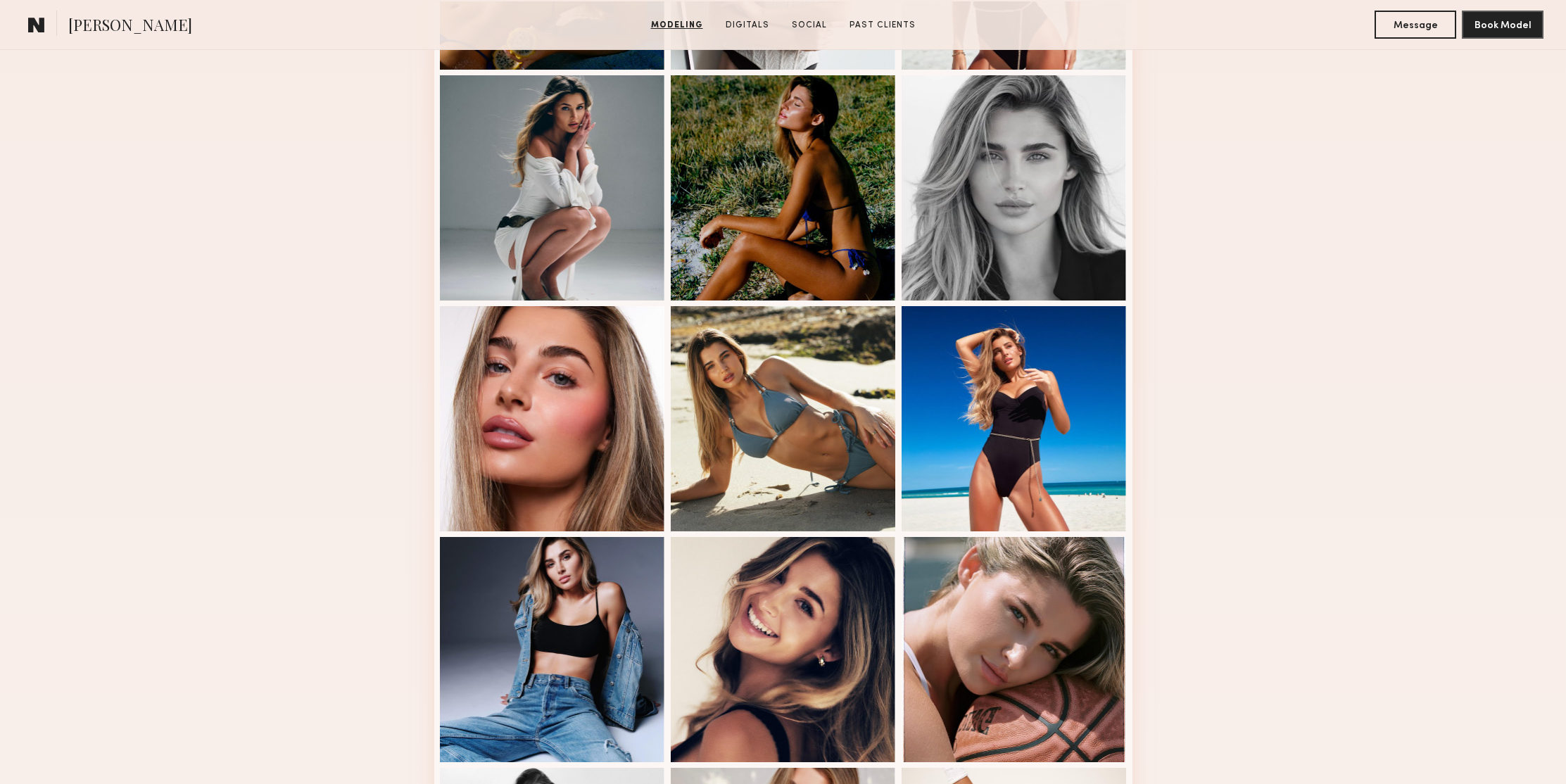
click at [1288, 261] on div "Modeling Portfolio" at bounding box center [783, 279] width 1566 height 1979
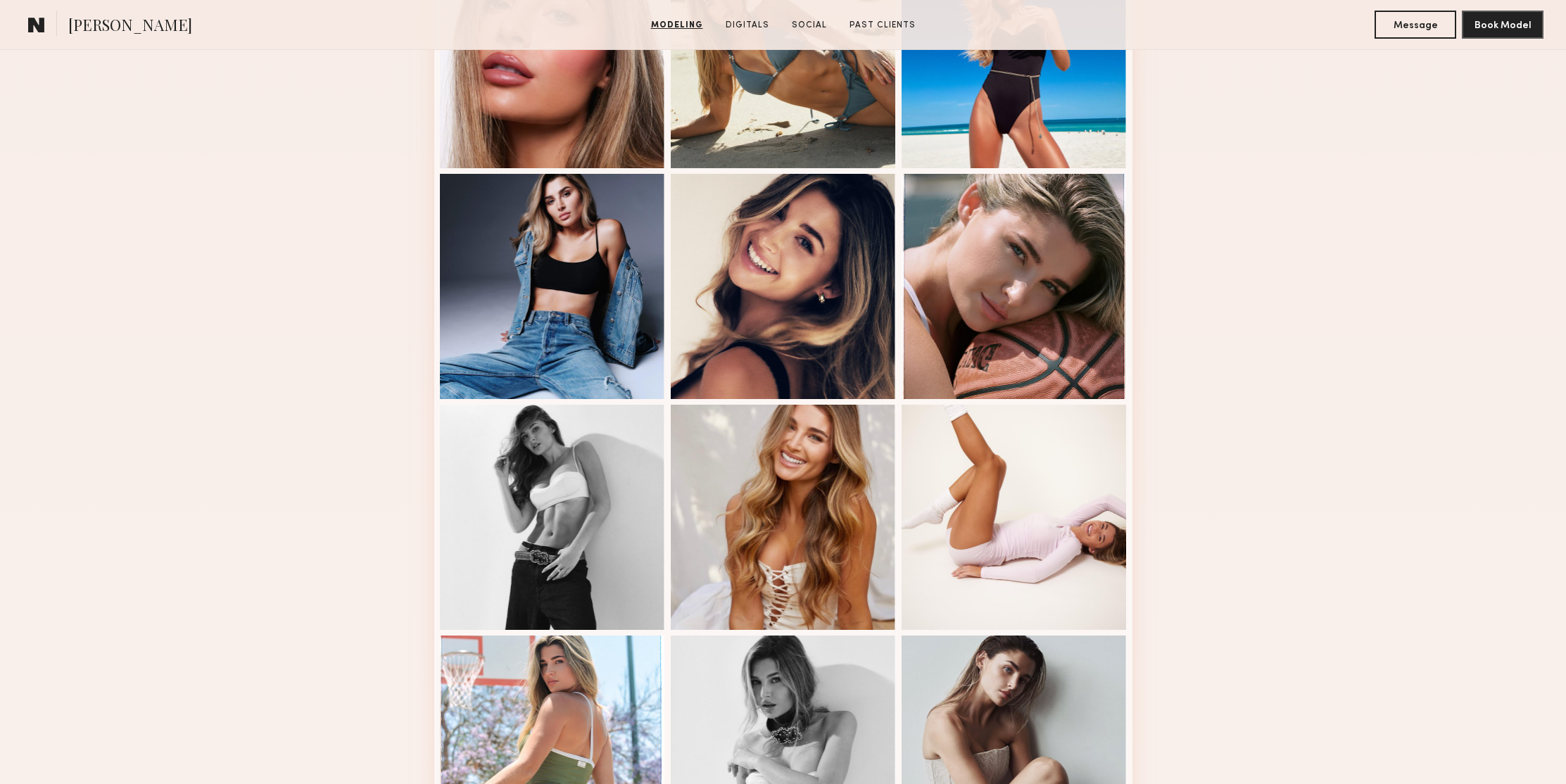
scroll to position [1751, 0]
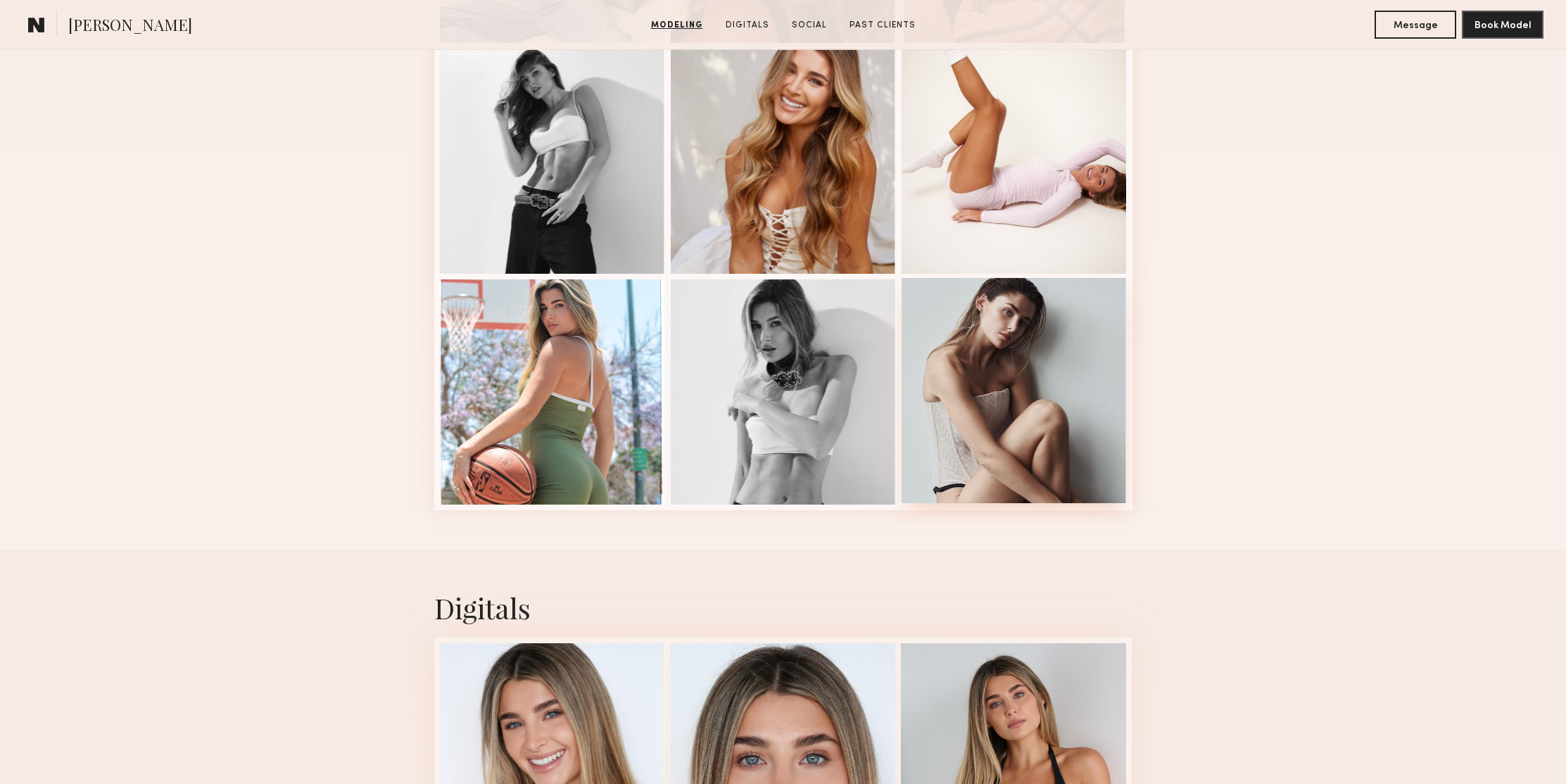
click at [959, 340] on div at bounding box center [1015, 391] width 226 height 225
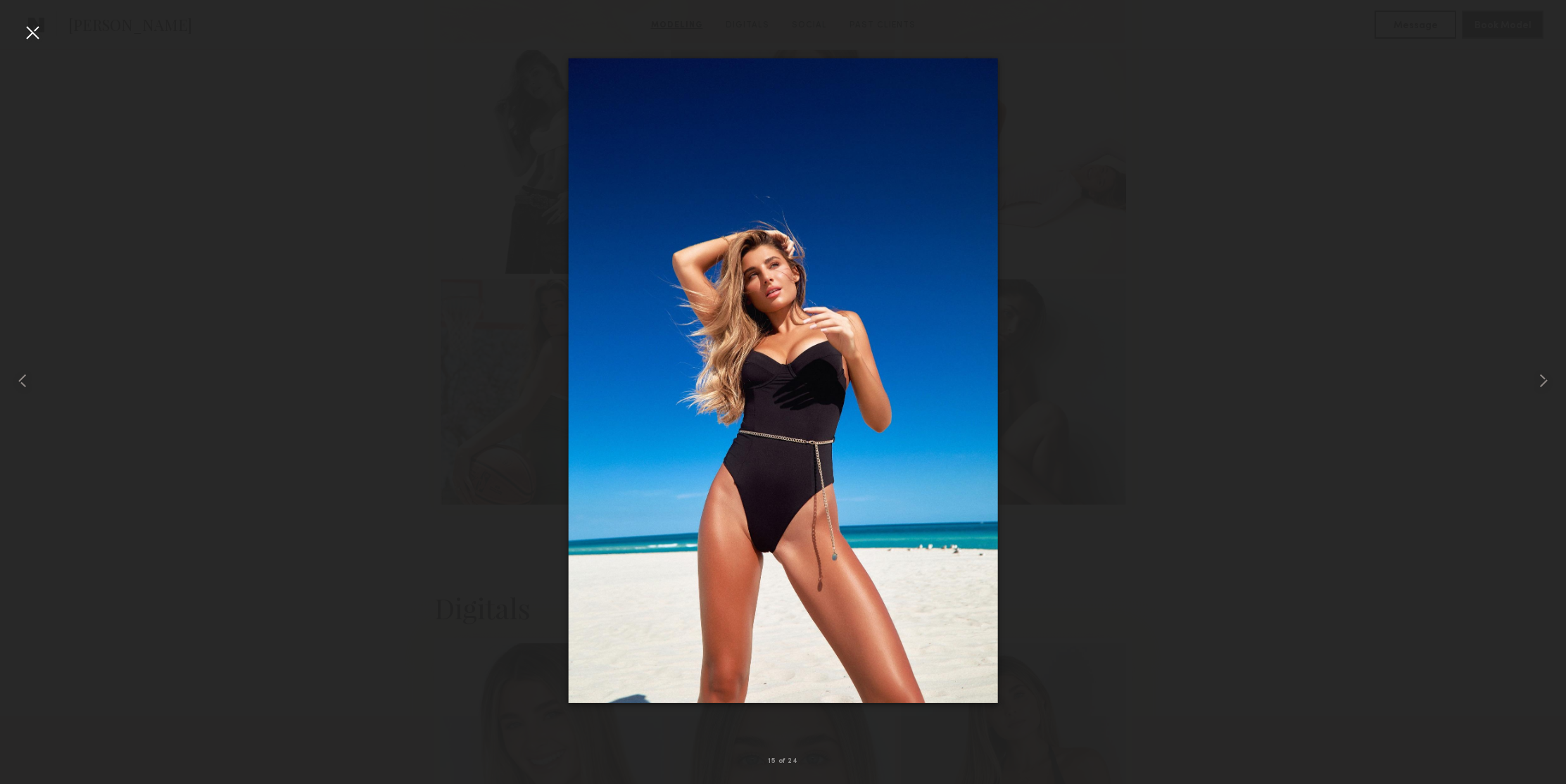
click at [35, 29] on div at bounding box center [32, 32] width 23 height 23
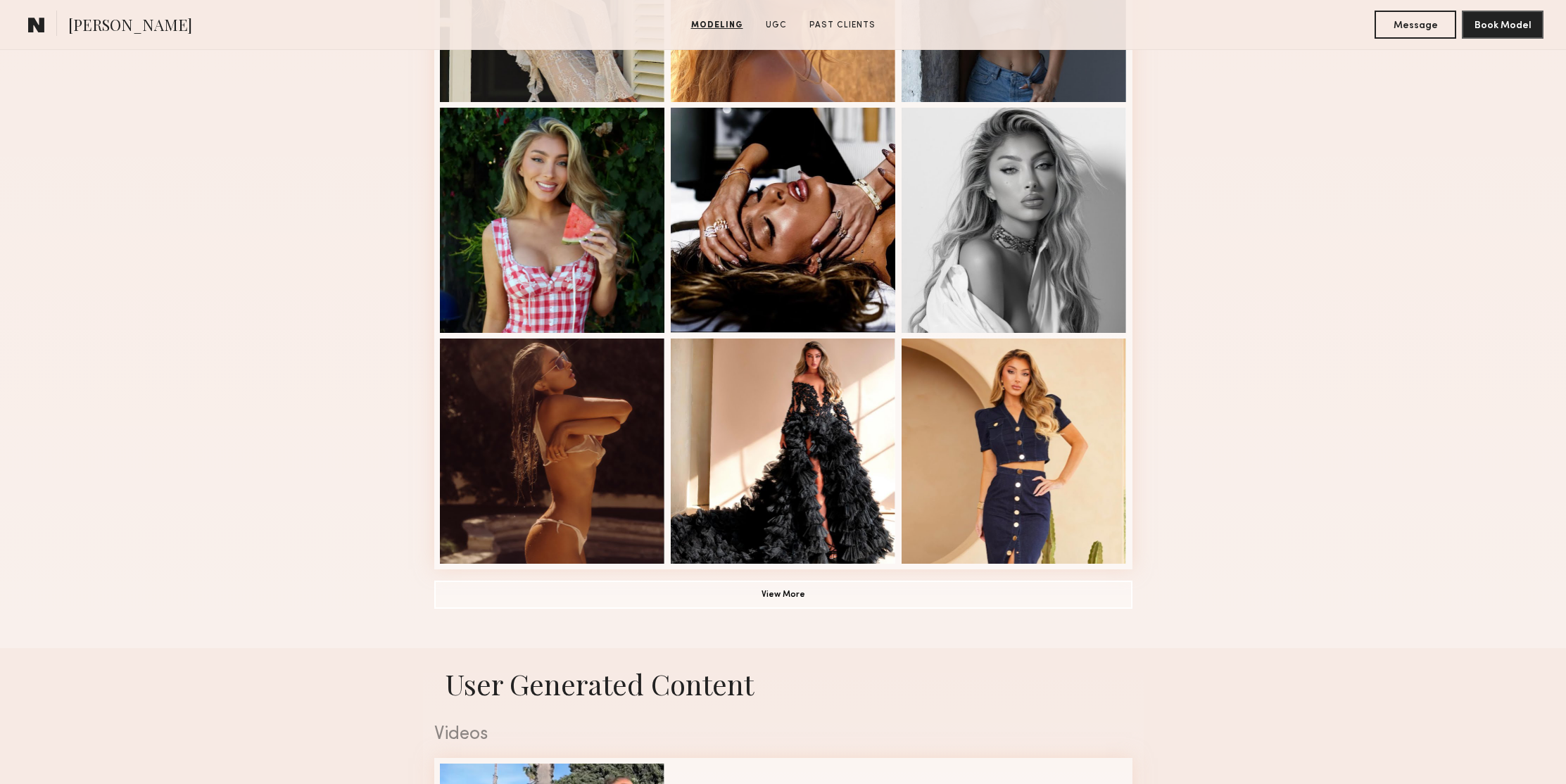
scroll to position [841, 0]
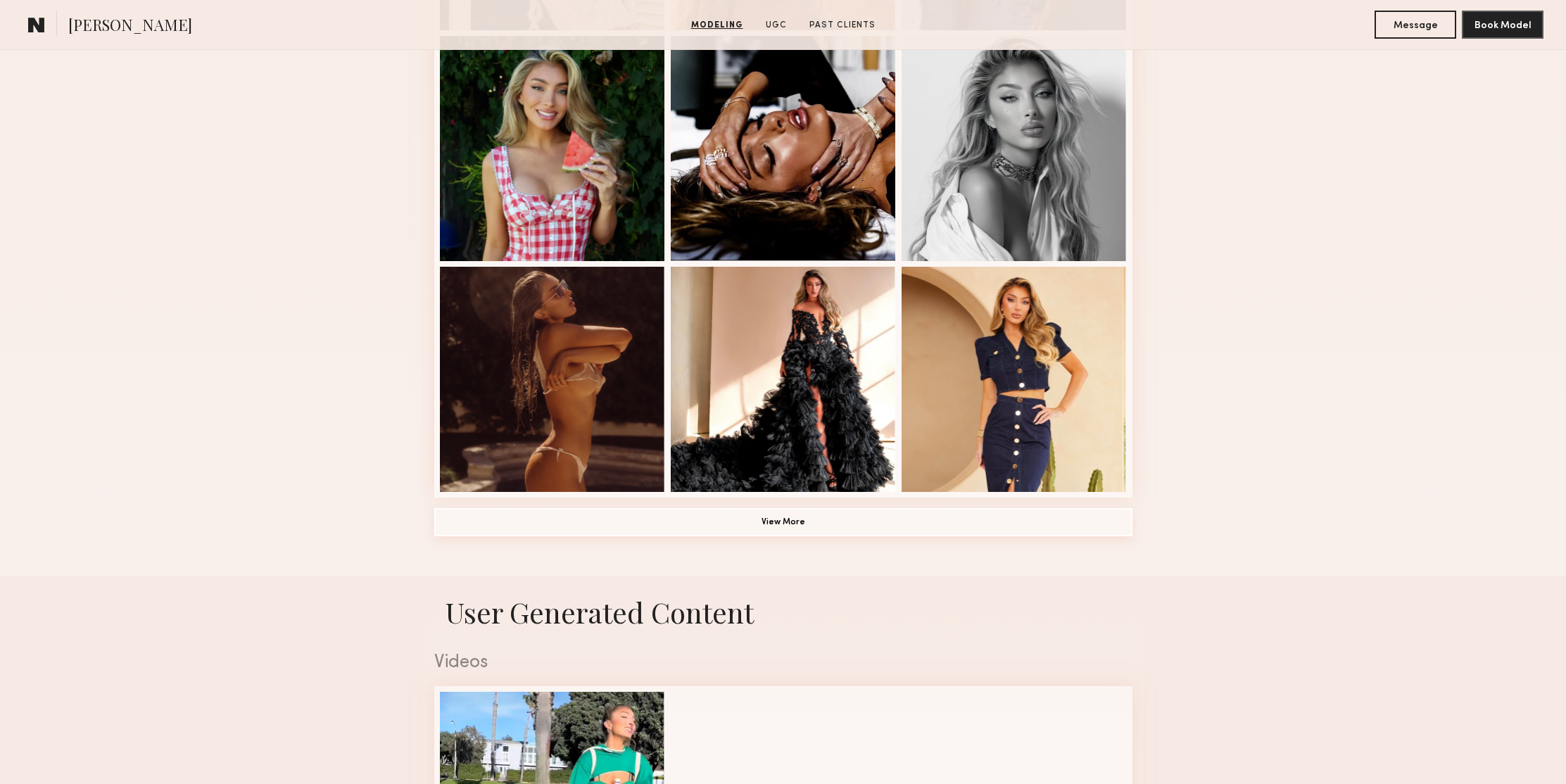
click at [866, 523] on button "View More" at bounding box center [783, 522] width 698 height 28
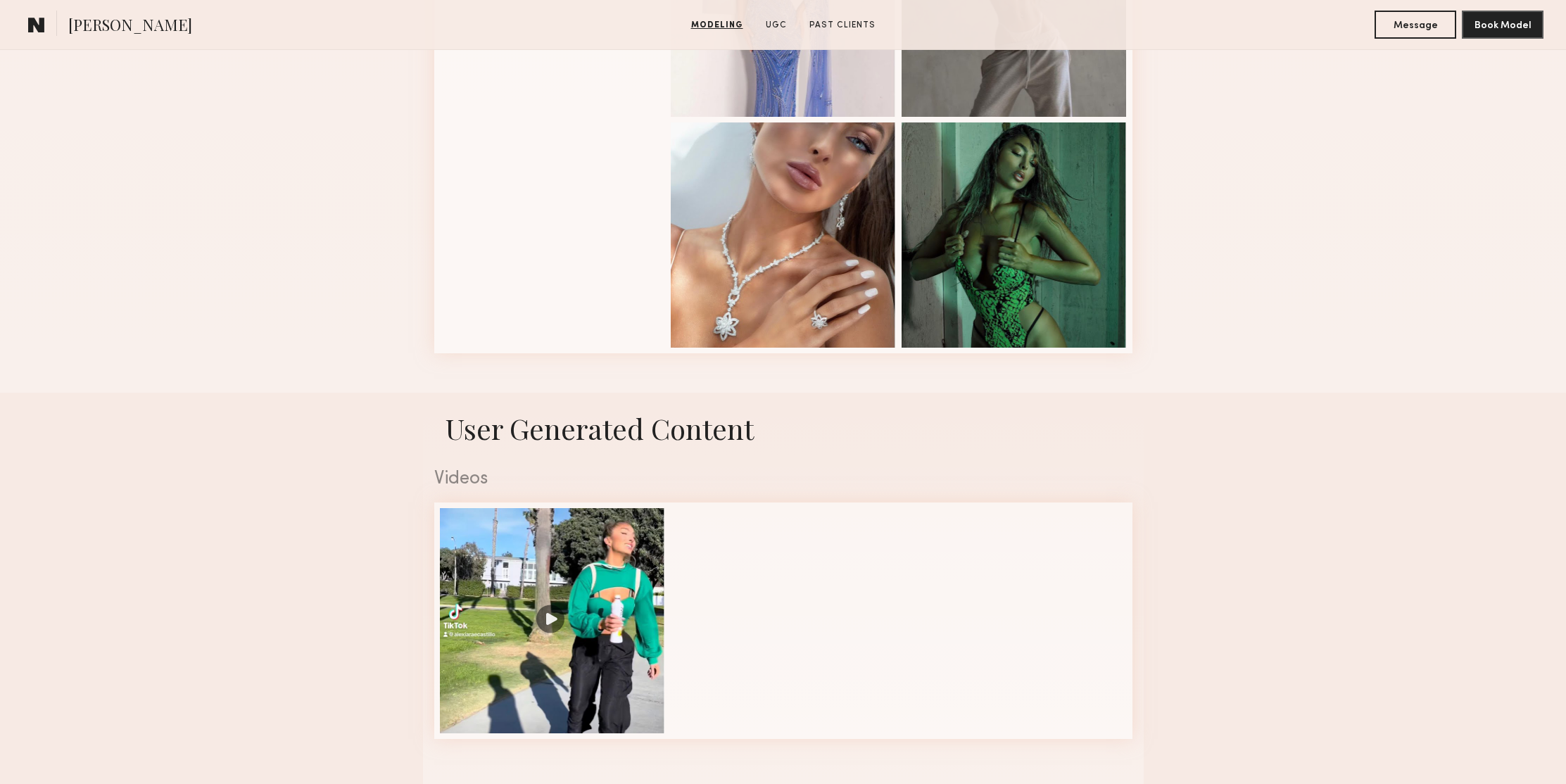
scroll to position [2396, 0]
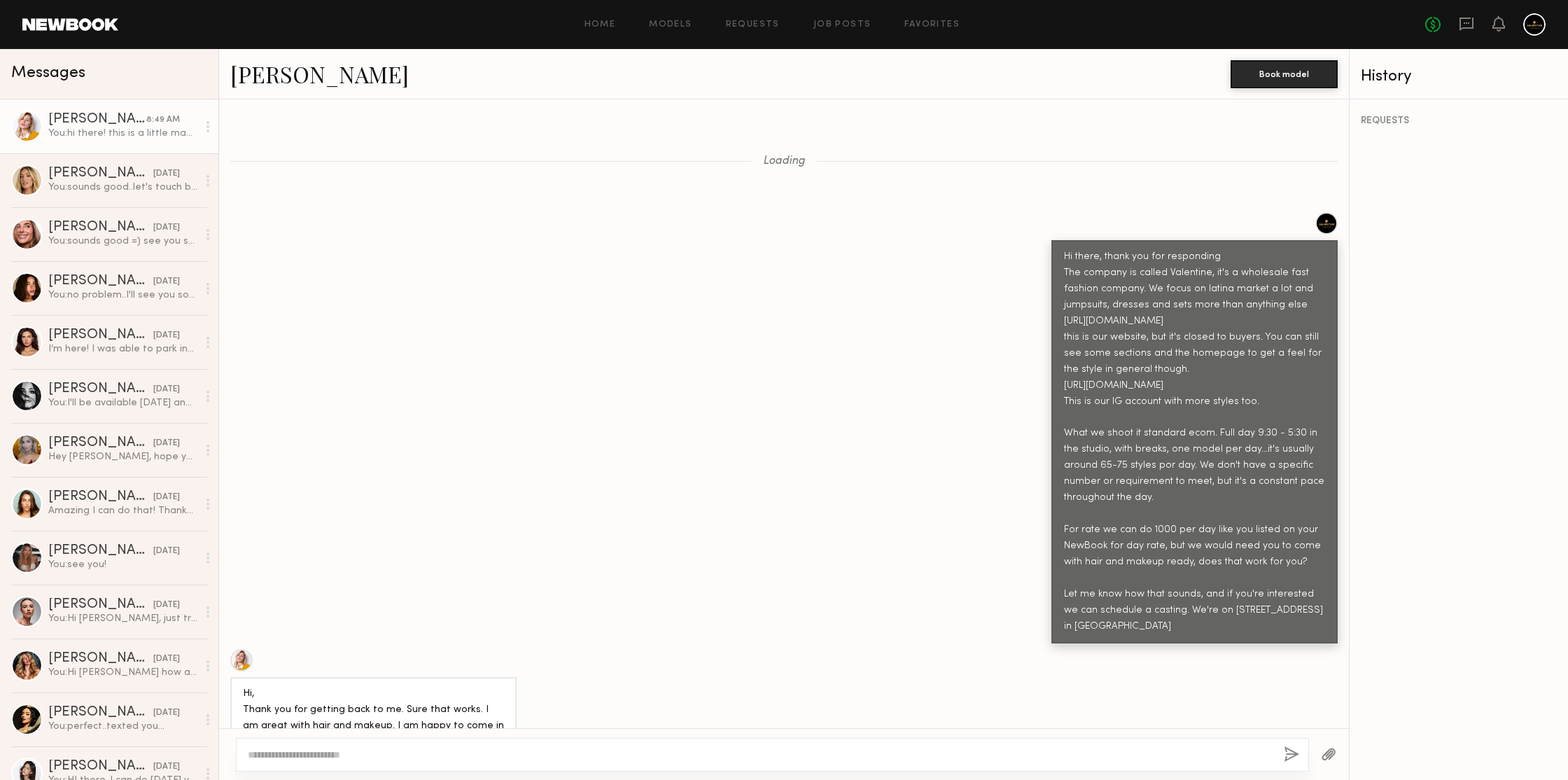
scroll to position [2220, 0]
